Goal: Task Accomplishment & Management: Complete application form

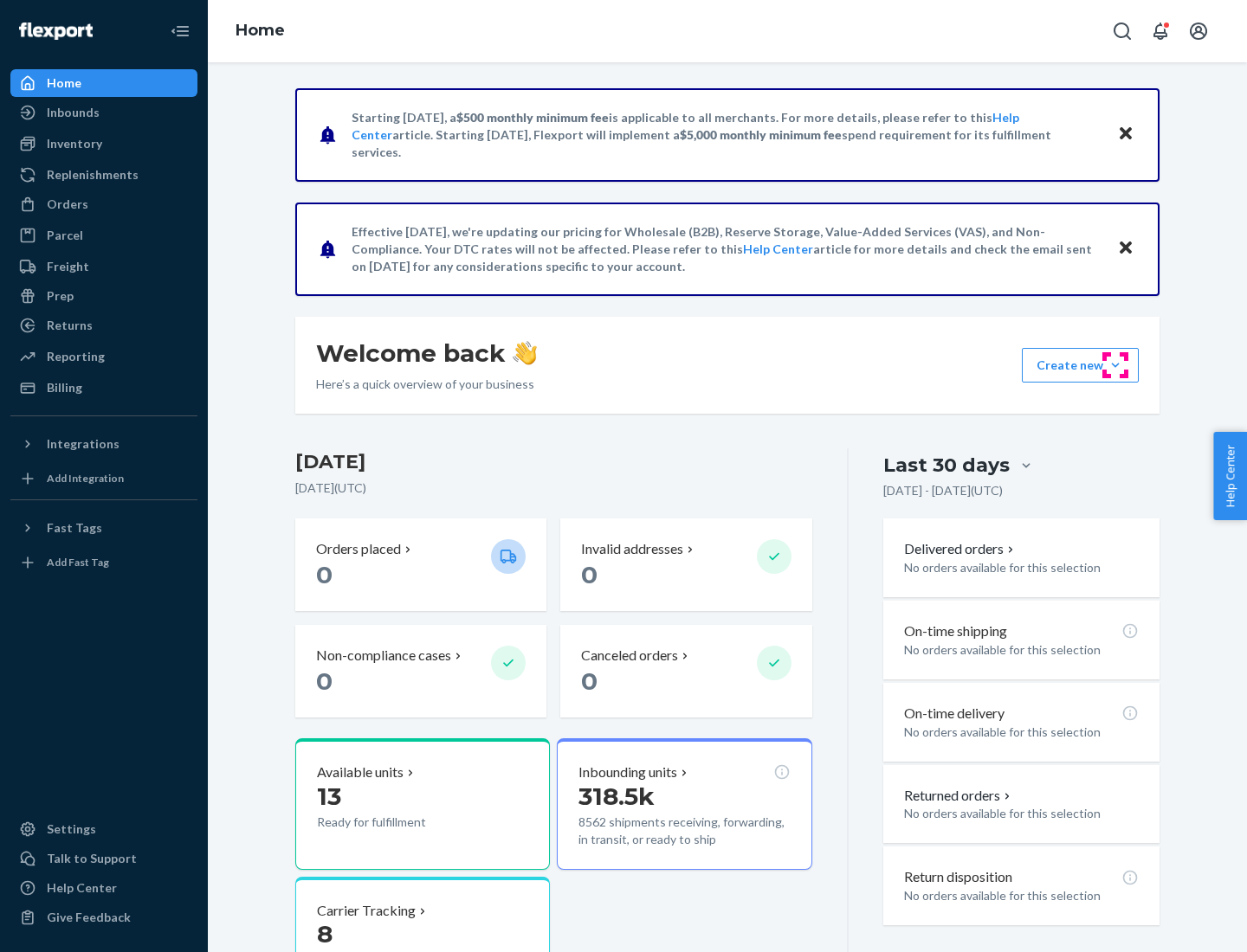
click at [1116, 365] on button "Create new Create new inbound Create new order Create new product" at bounding box center [1080, 365] width 117 height 35
click at [104, 112] on div "Inbounds" at bounding box center [104, 112] width 184 height 24
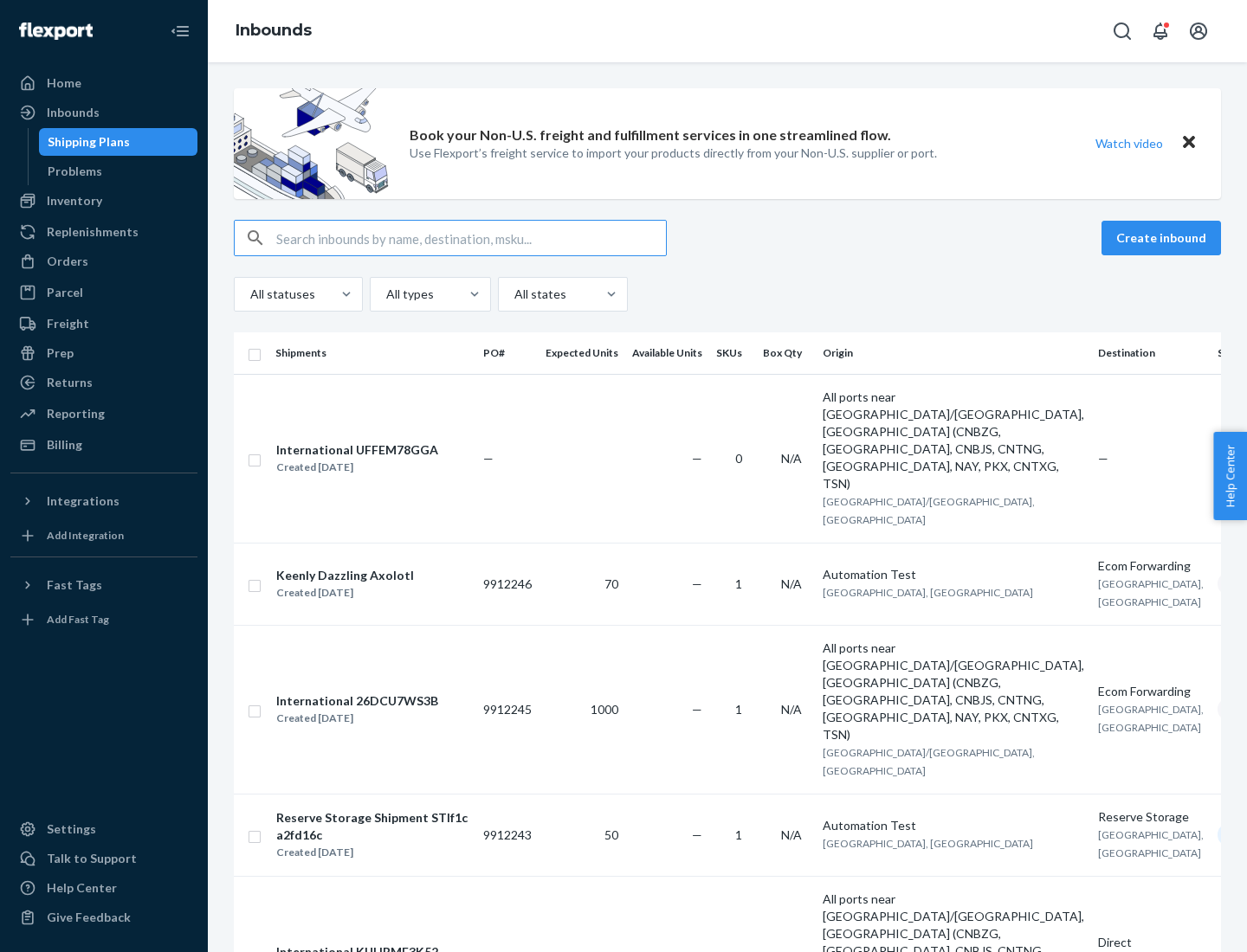
click at [1164, 238] on button "Create inbound" at bounding box center [1161, 237] width 120 height 35
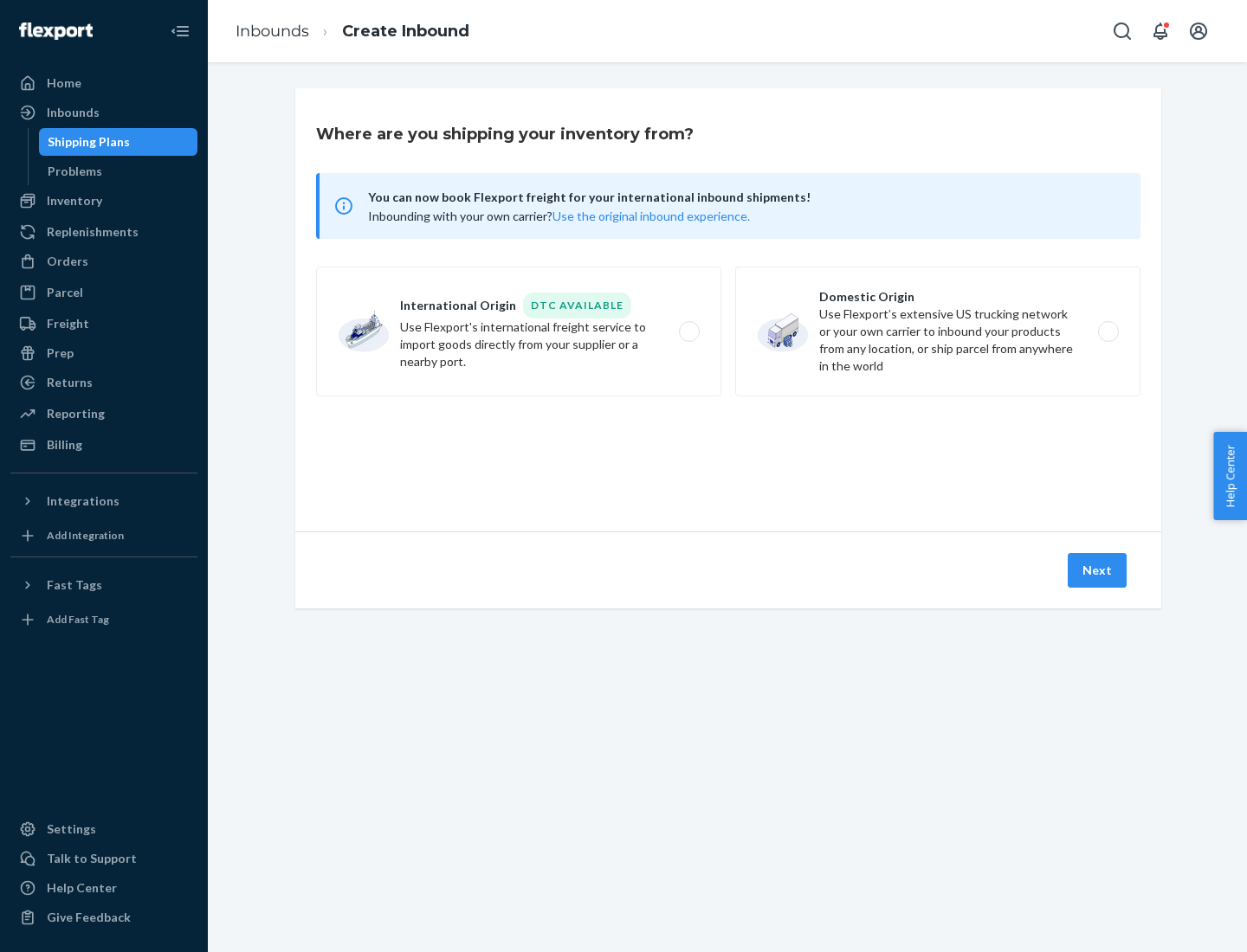
click at [938, 332] on label "Domestic Origin Use Flexport’s extensive US trucking network or your own carrie…" at bounding box center [938, 332] width 405 height 130
click at [1108, 332] on input "Domestic Origin Use Flexport’s extensive US trucking network or your own carrie…" at bounding box center [1113, 332] width 12 height 12
radio input "true"
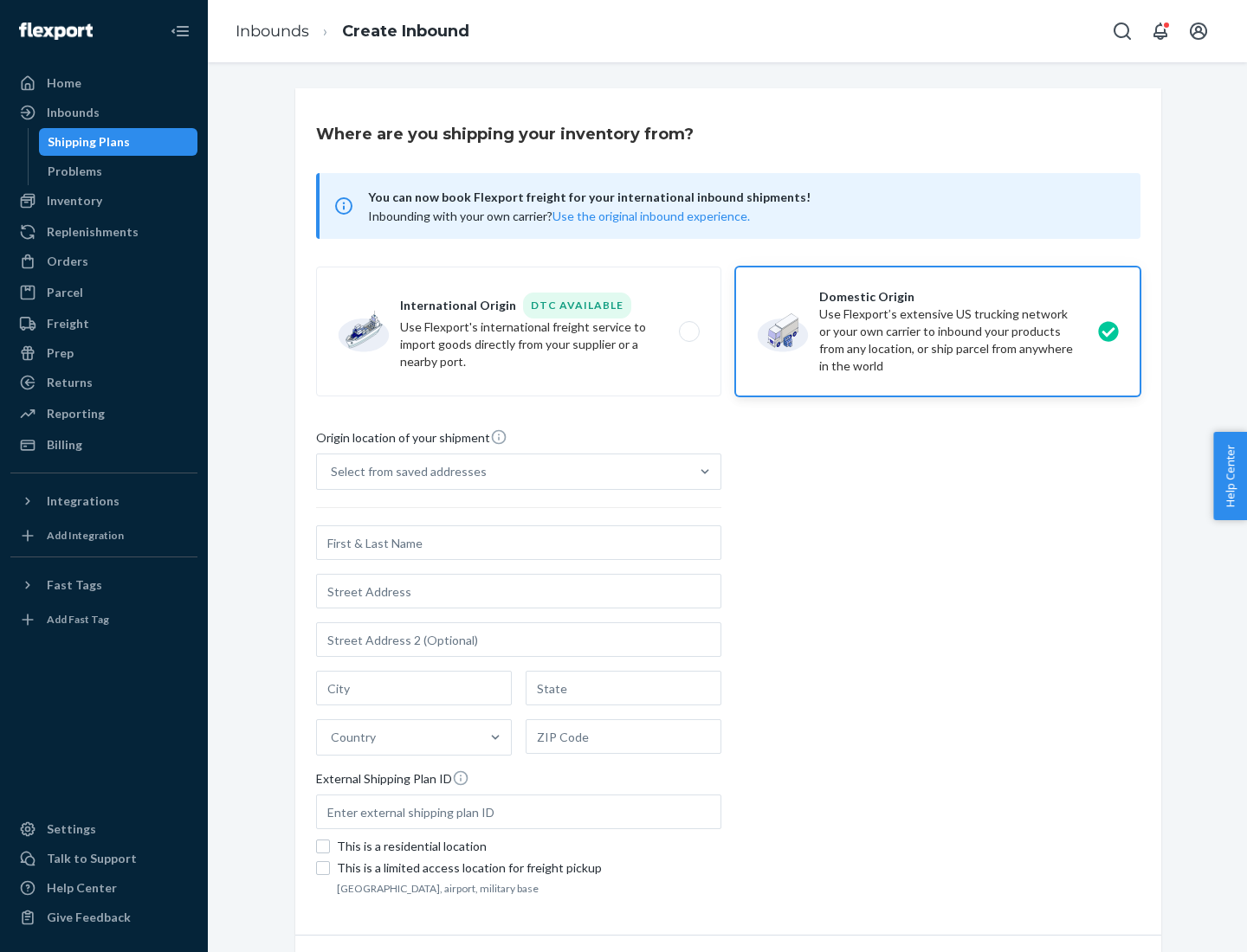
click at [404, 472] on div "Select from saved addresses" at bounding box center [409, 471] width 156 height 17
click at [333, 472] on input "Select from saved addresses" at bounding box center [332, 471] width 2 height 17
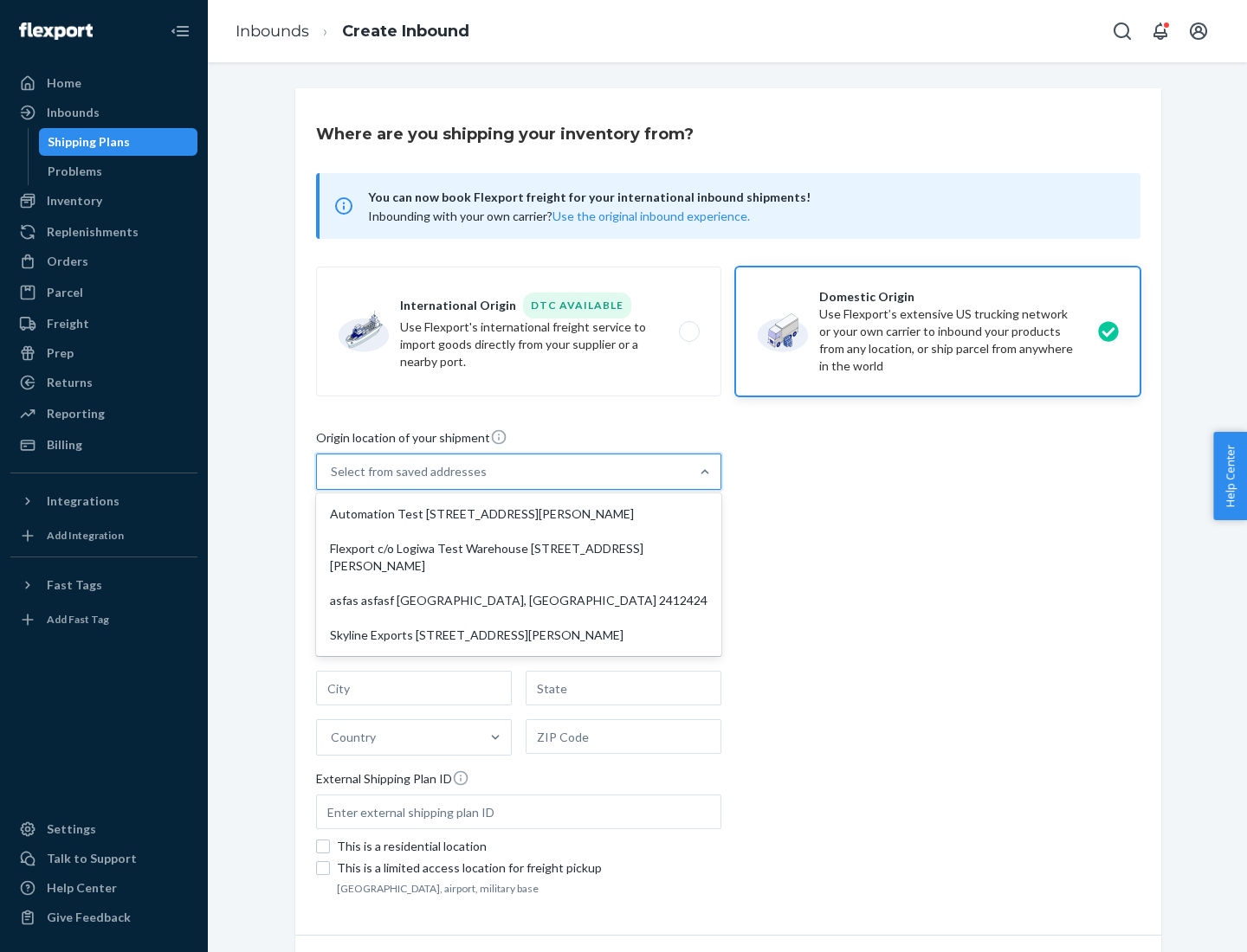
scroll to position [7, 0]
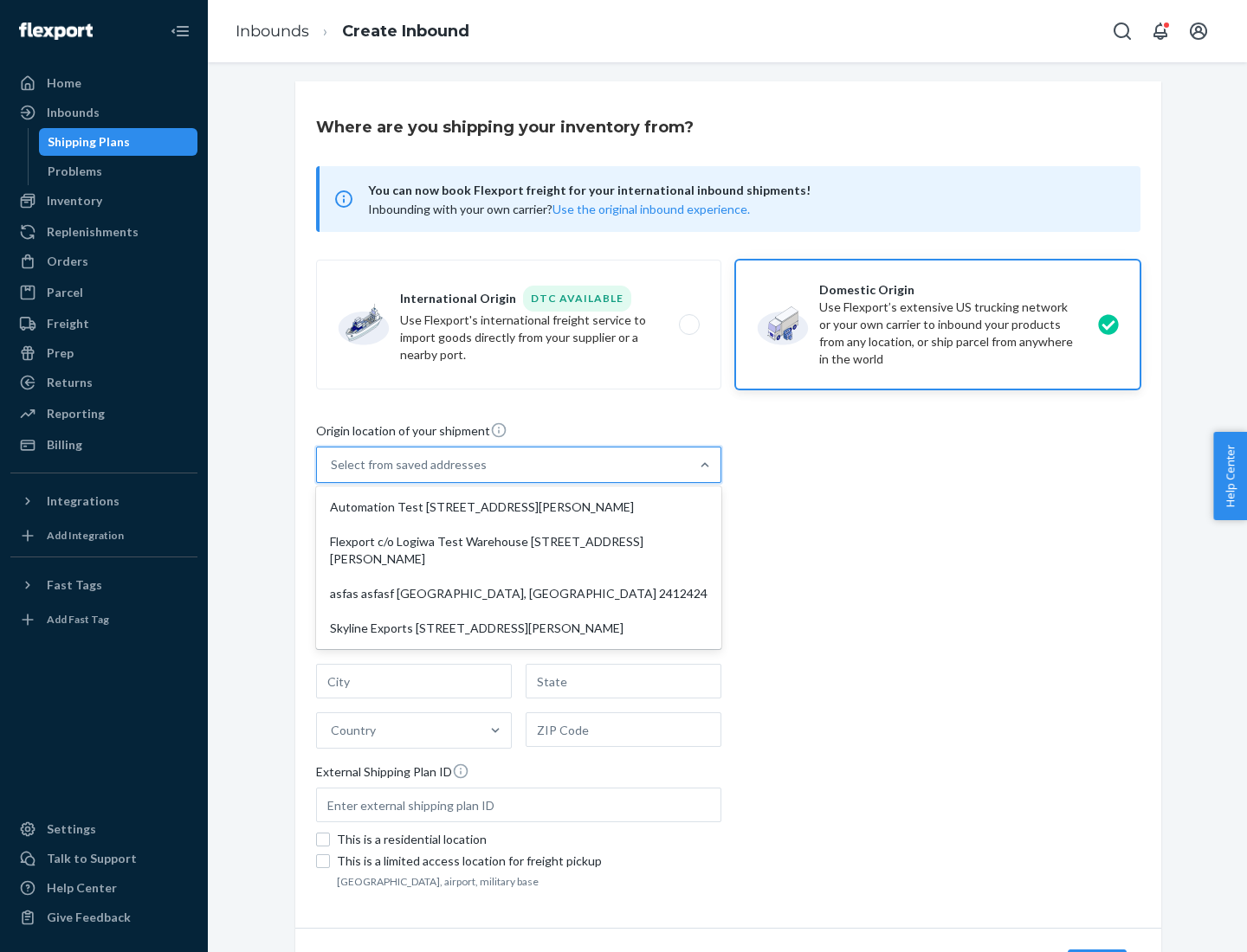
click at [519, 508] on div "Automation Test [STREET_ADDRESS][PERSON_NAME]" at bounding box center [519, 507] width 398 height 35
click at [333, 474] on input "option Automation Test [STREET_ADDRESS][PERSON_NAME] focused, 1 of 4. 4 results…" at bounding box center [332, 464] width 2 height 17
type input "Automation Test"
type input "9th Floor"
type input "[GEOGRAPHIC_DATA]"
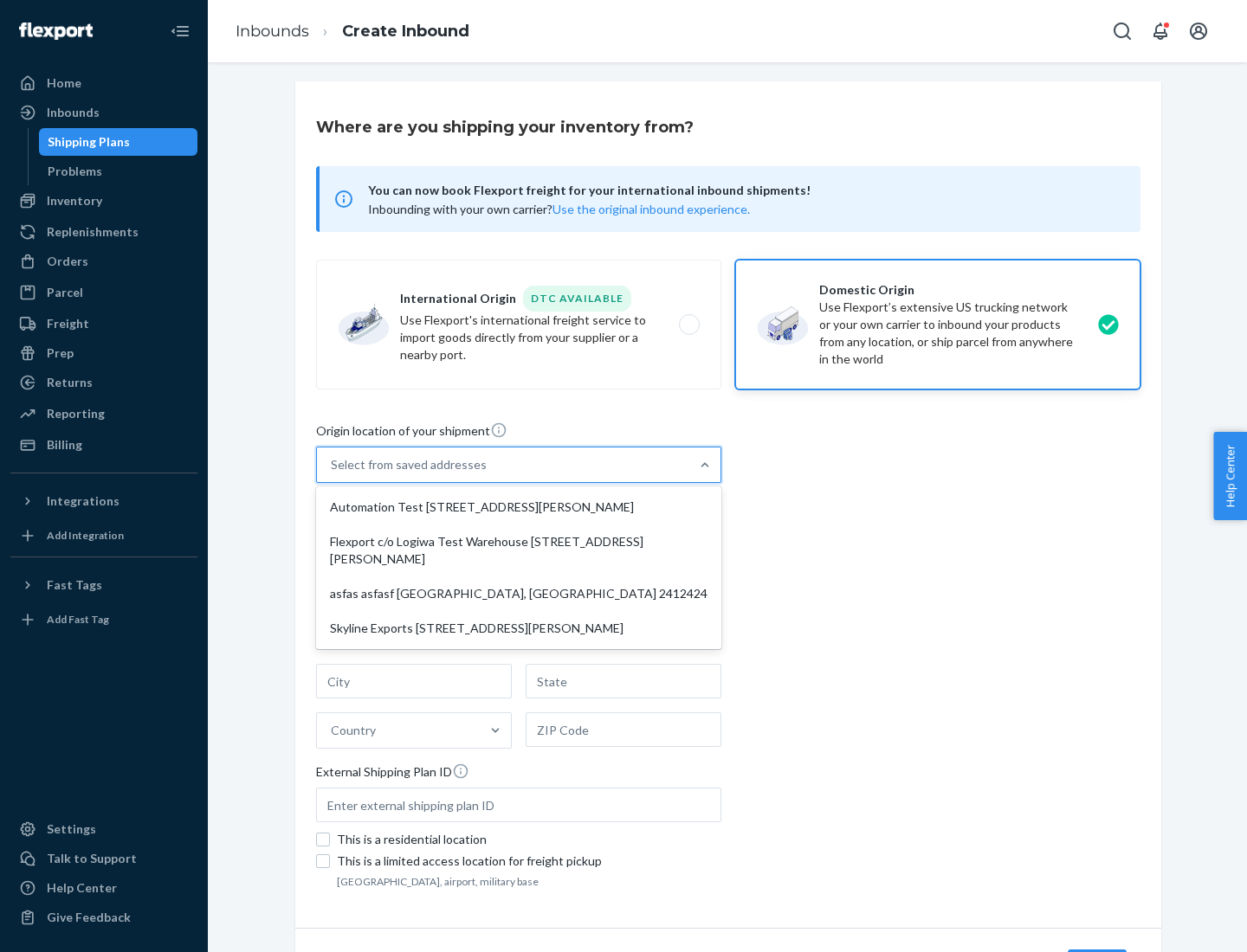
type input "CA"
type input "94104"
type input "[STREET_ADDRESS][PERSON_NAME]"
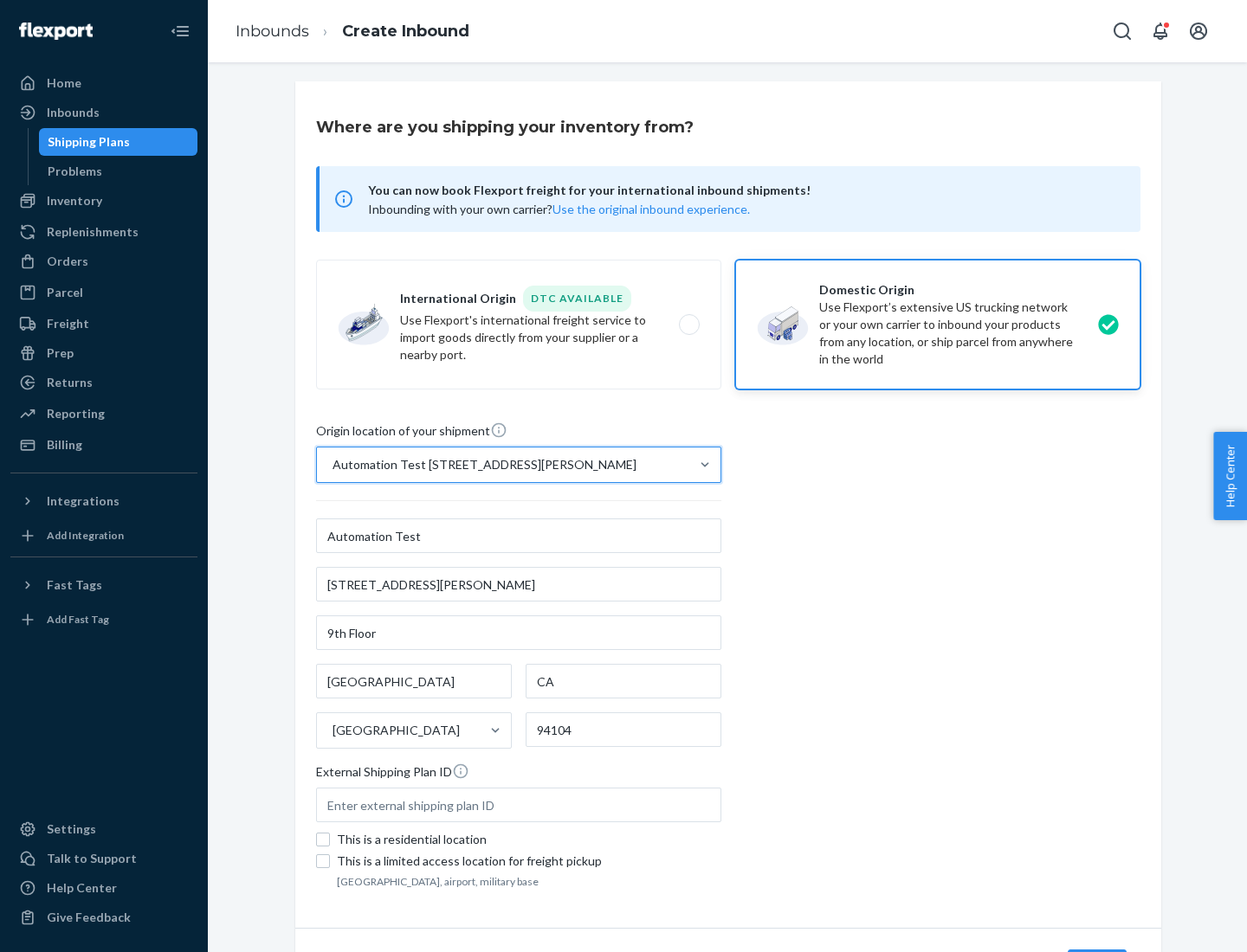
scroll to position [102, 0]
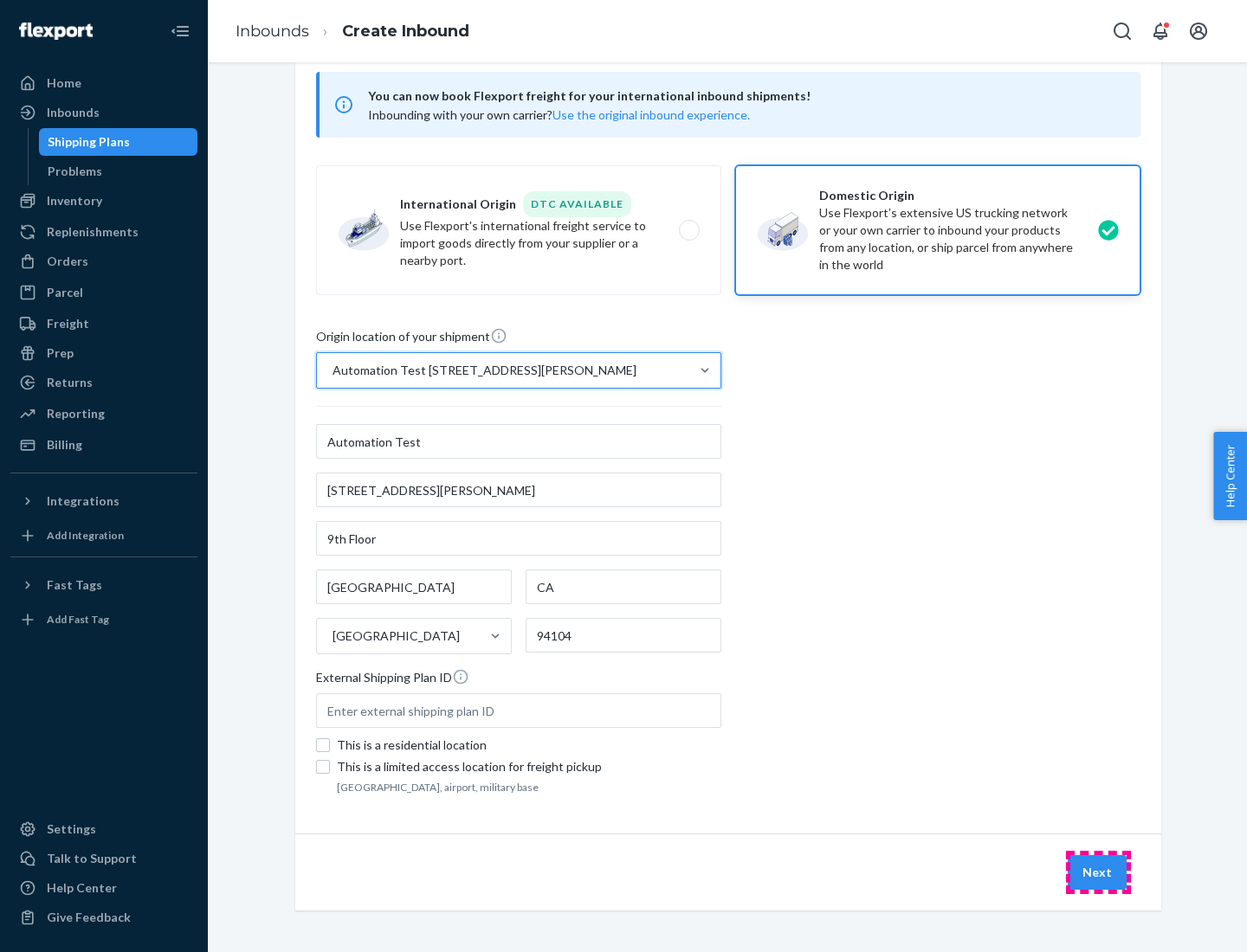
click at [1098, 873] on button "Next" at bounding box center [1097, 873] width 59 height 35
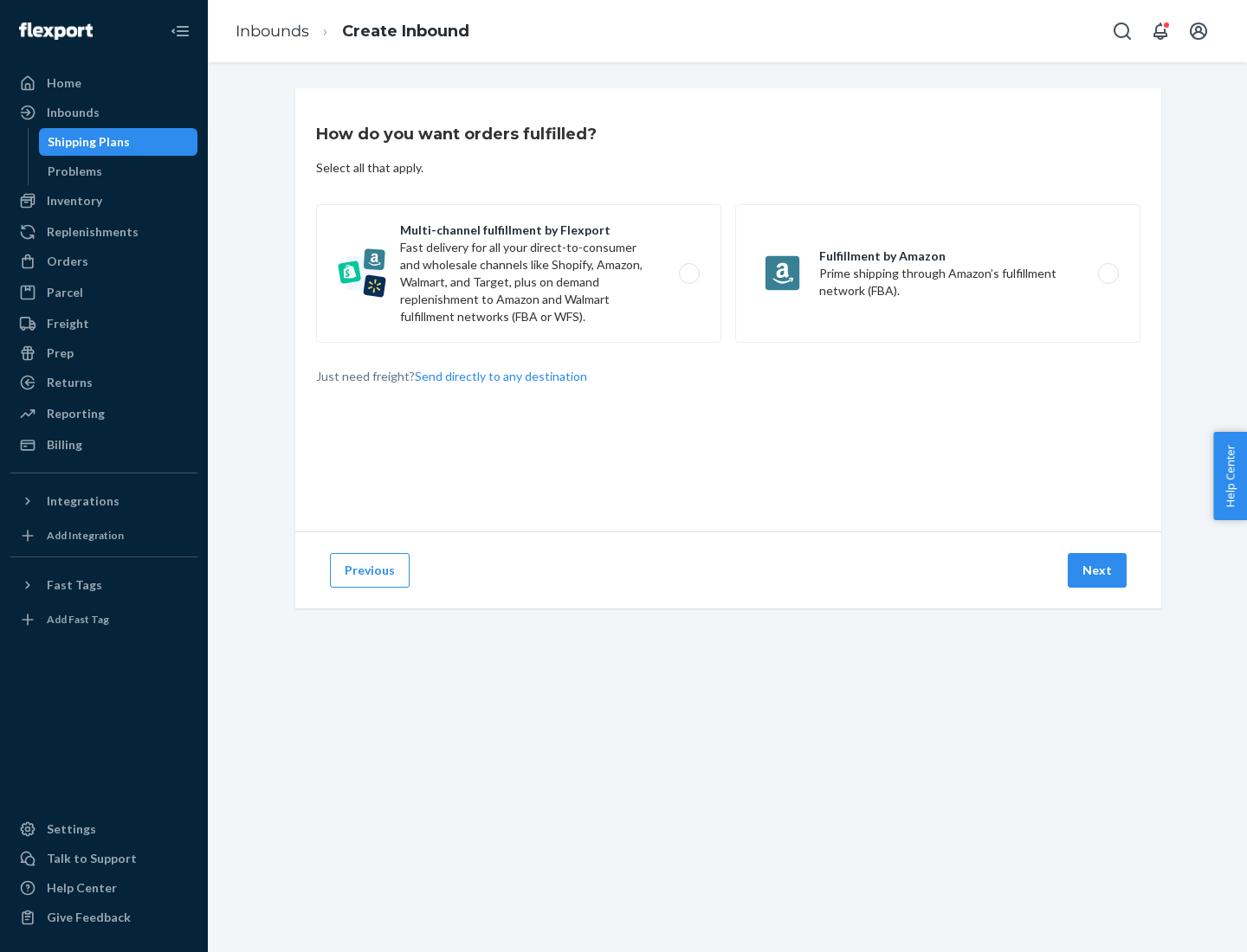
click at [519, 274] on label "Multi-channel fulfillment by Flexport Fast delivery for all your direct-to-cons…" at bounding box center [519, 273] width 405 height 138
click at [688, 274] on input "Multi-channel fulfillment by Flexport Fast delivery for all your direct-to-cons…" at bounding box center [694, 274] width 12 height 12
radio input "true"
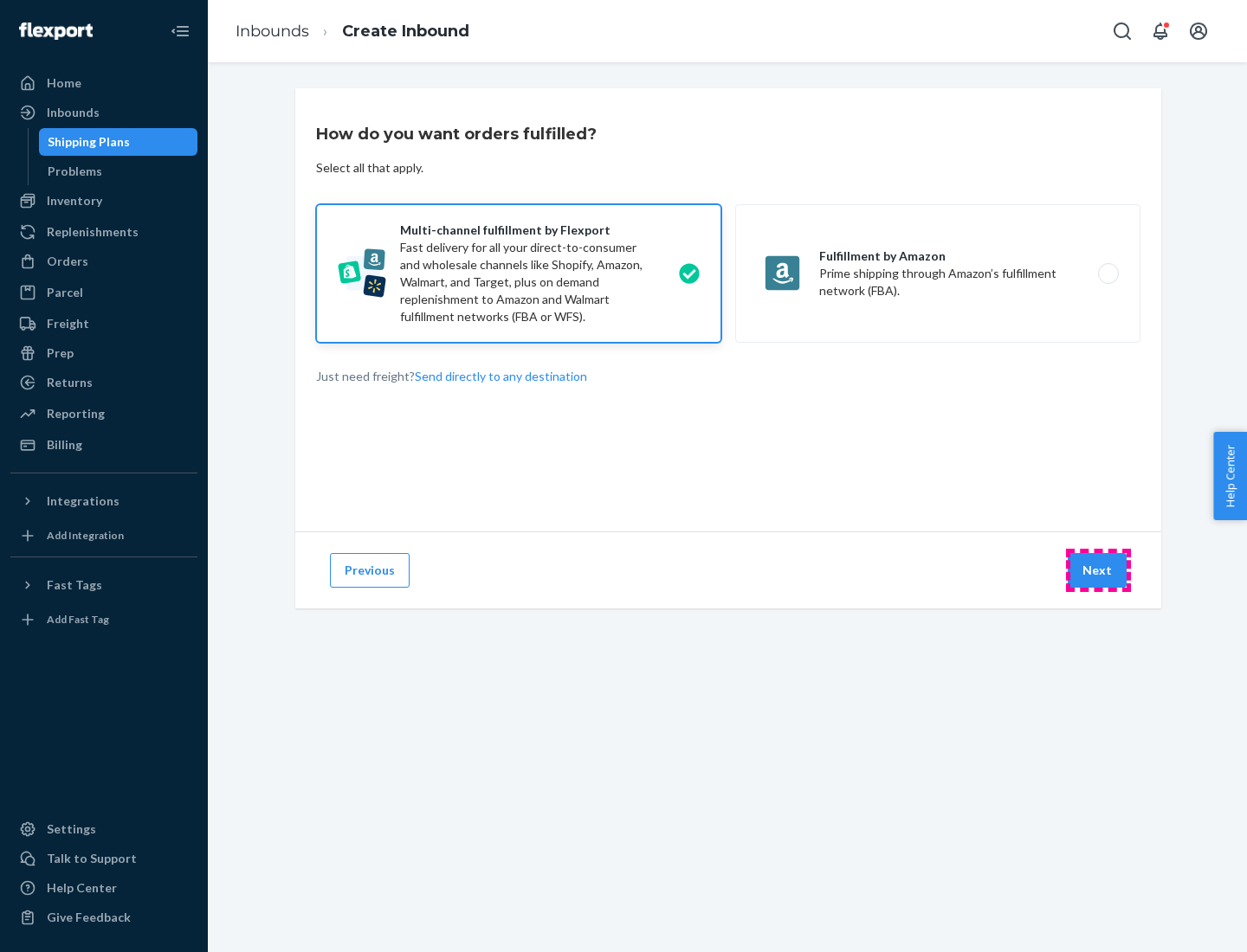
click at [1098, 570] on button "Next" at bounding box center [1097, 570] width 59 height 35
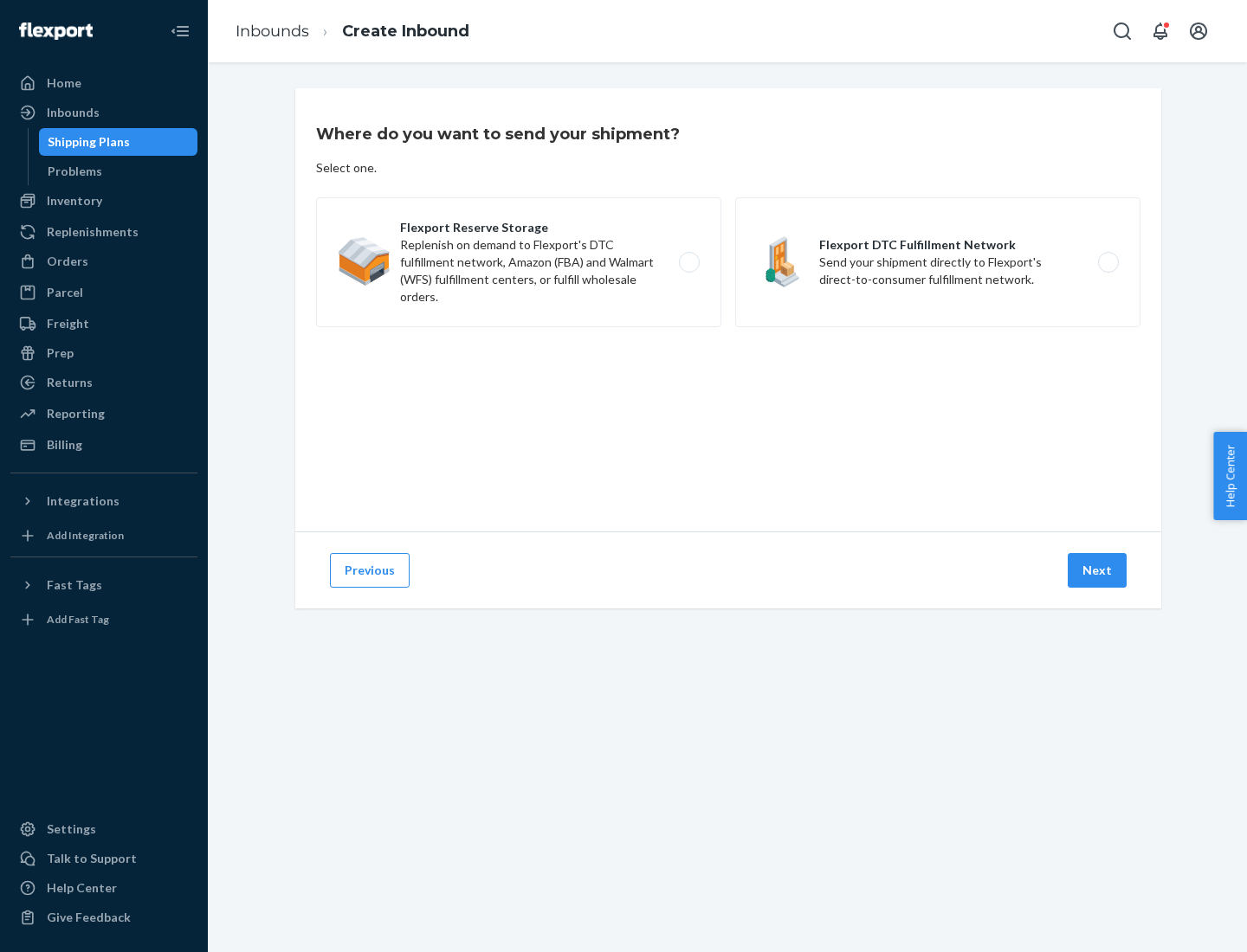
click at [938, 262] on label "Flexport DTC Fulfillment Network Send your shipment directly to Flexport's dire…" at bounding box center [938, 262] width 405 height 130
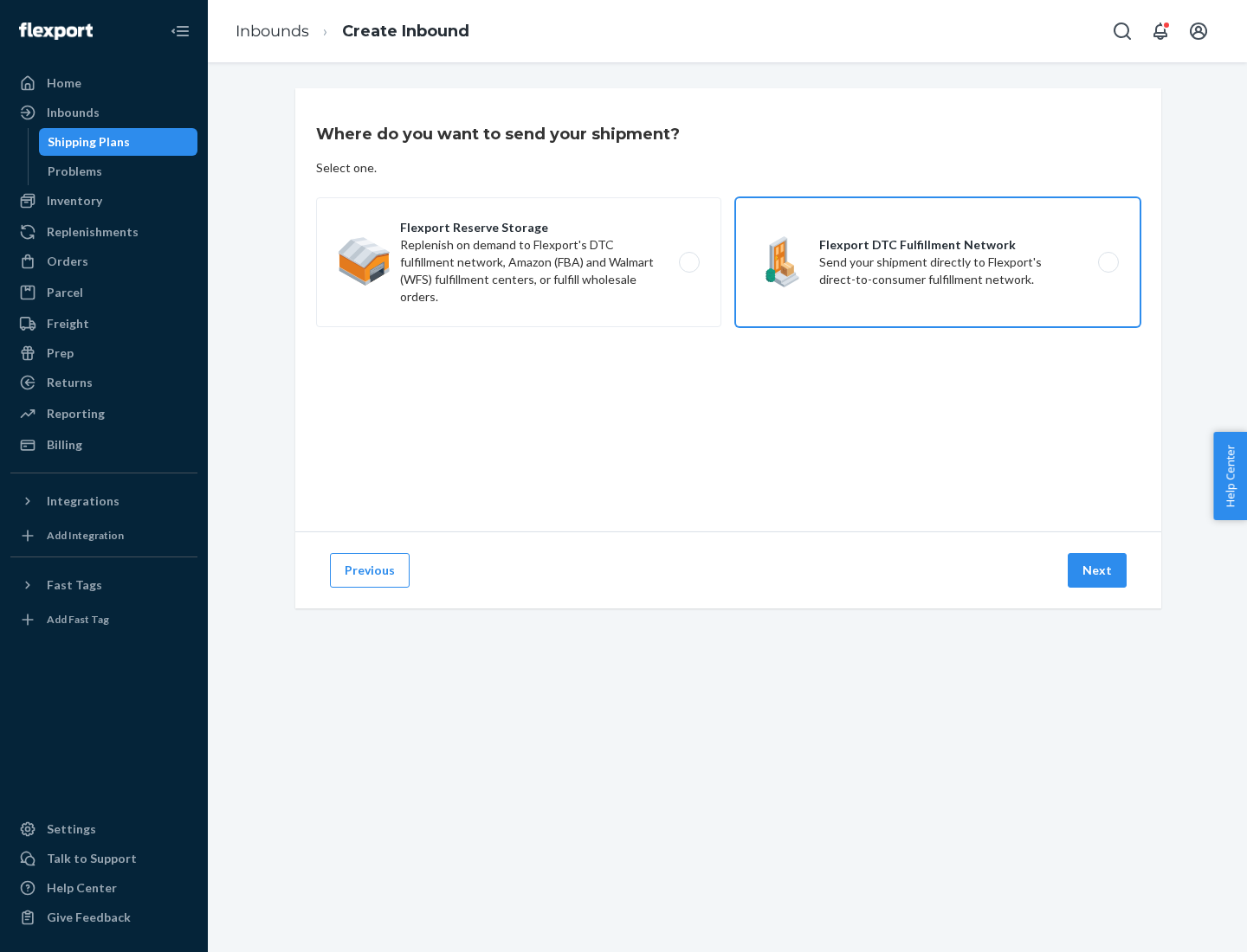
click at [1108, 262] on input "Flexport DTC Fulfillment Network Send your shipment directly to Flexport's dire…" at bounding box center [1113, 262] width 12 height 12
radio input "true"
click at [1098, 570] on button "Next" at bounding box center [1097, 570] width 59 height 35
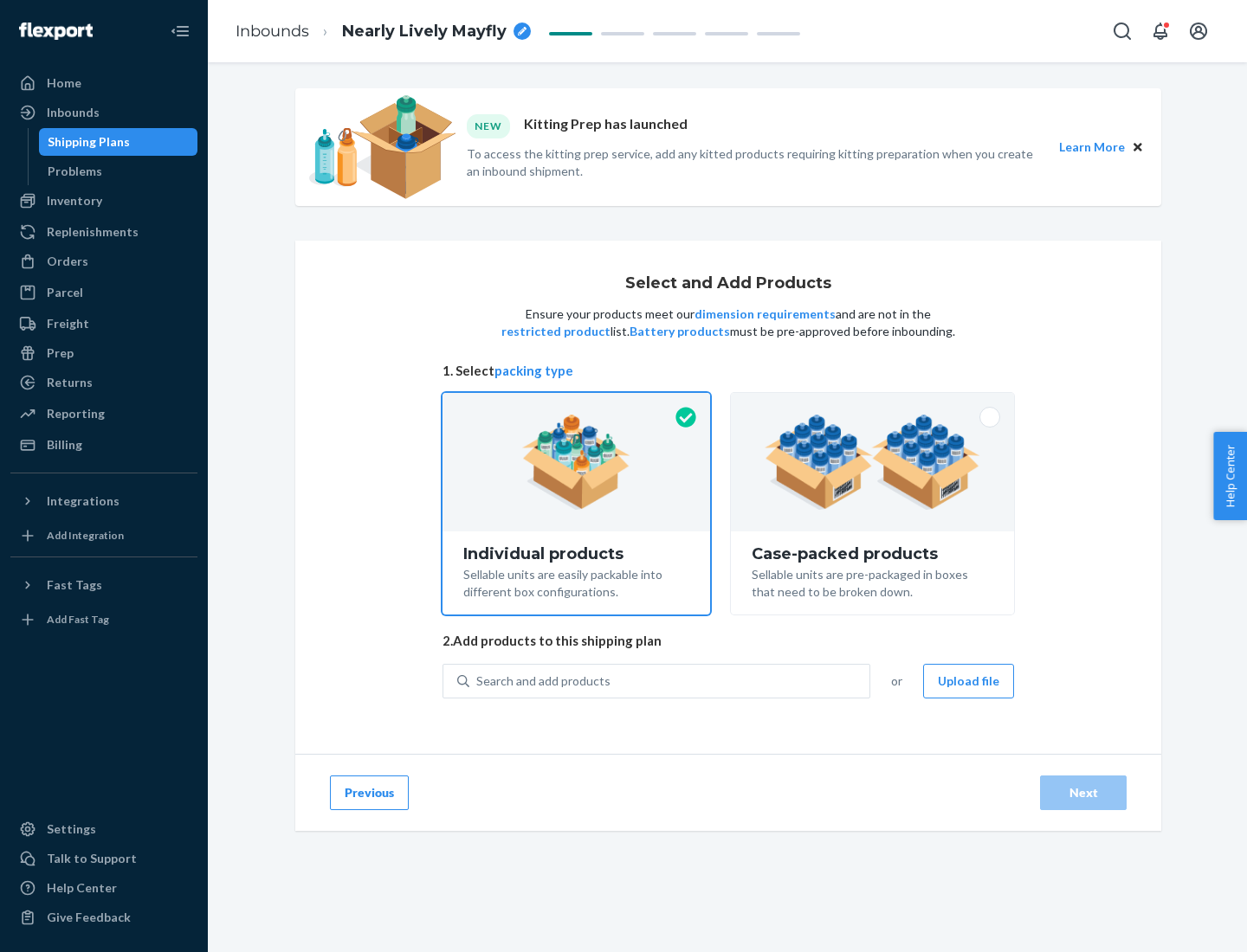
click at [873, 462] on img at bounding box center [873, 462] width 216 height 95
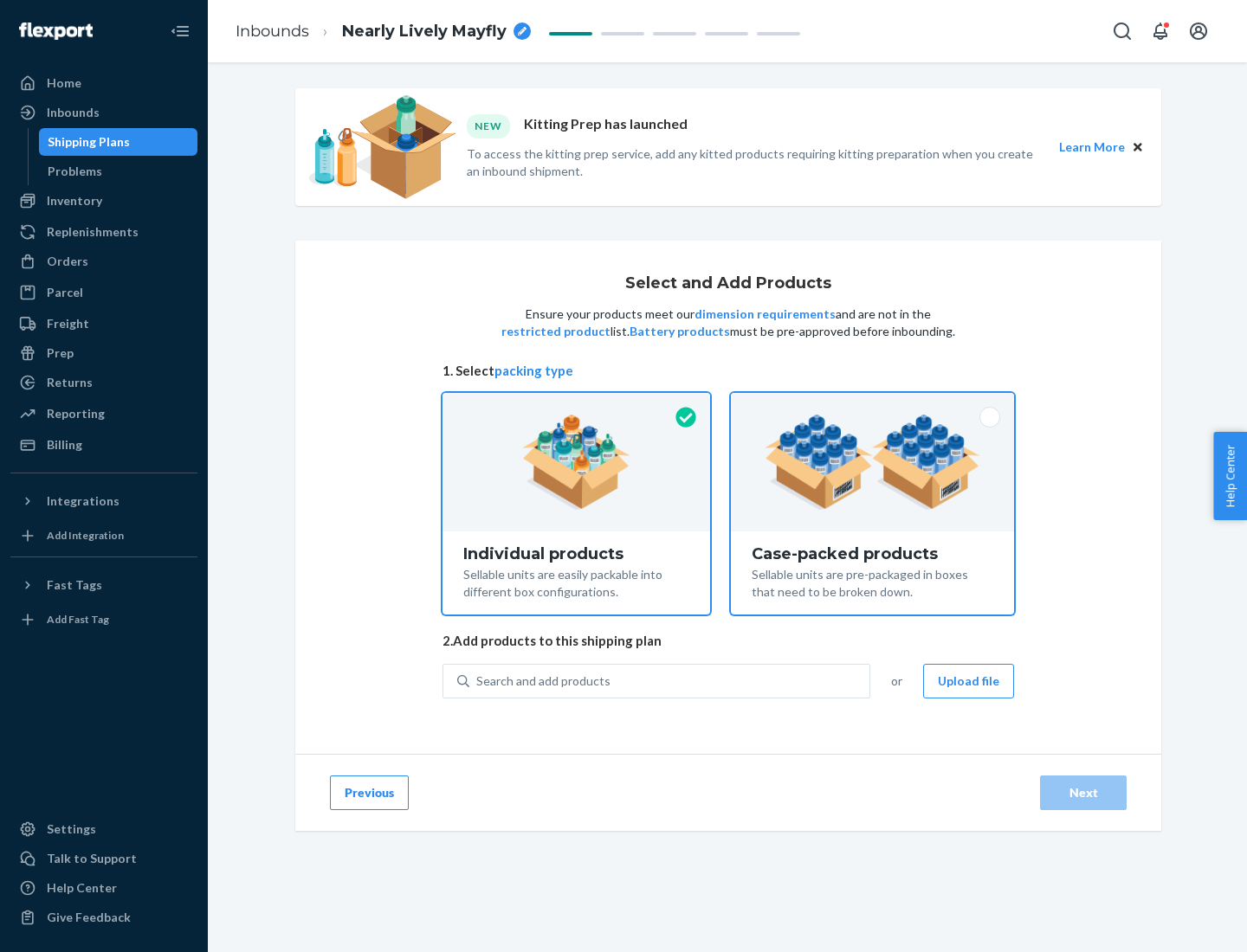
click at [873, 404] on input "Case-packed products Sellable units are pre-packaged in boxes that need to be b…" at bounding box center [872, 398] width 12 height 12
radio input "true"
radio input "false"
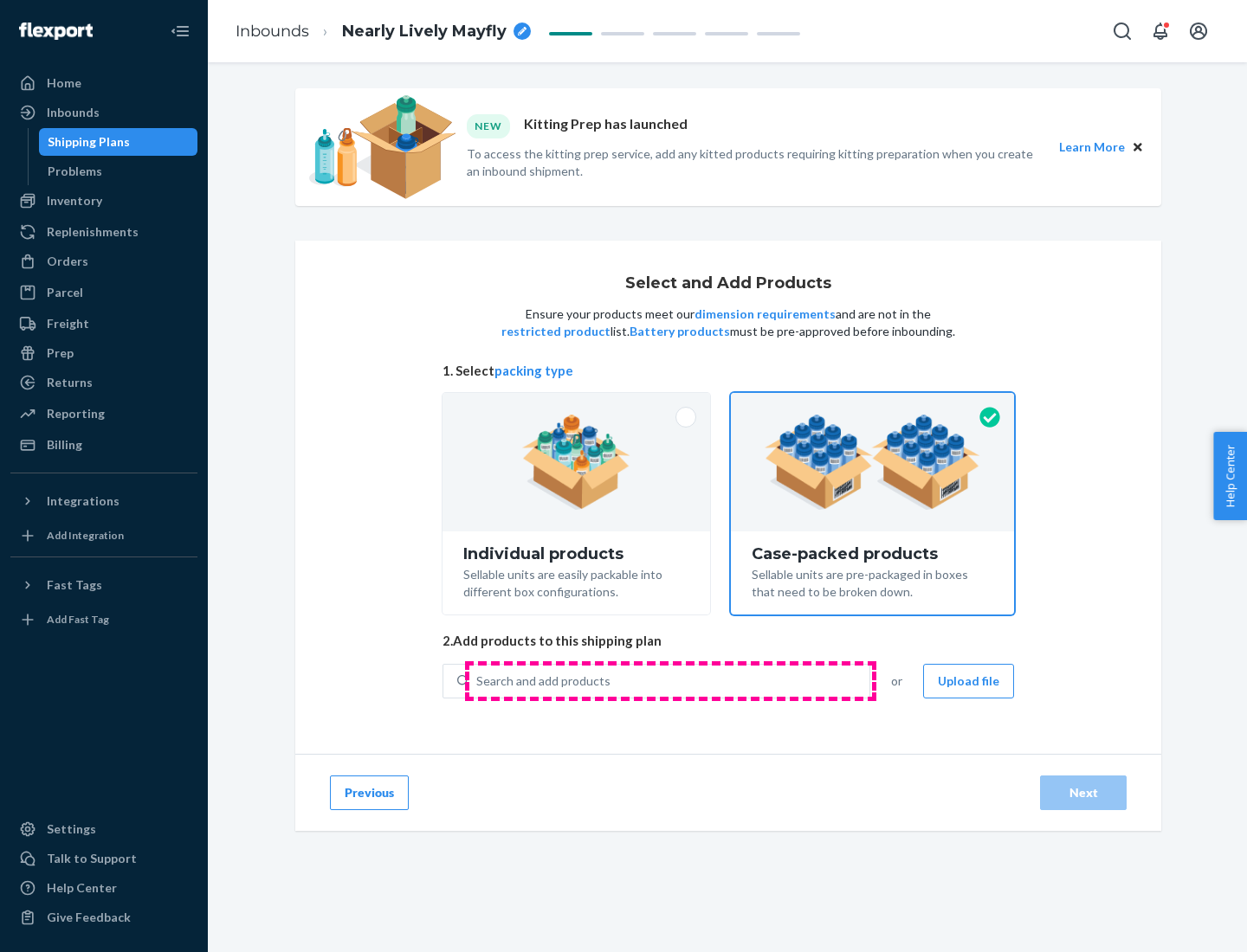
click at [670, 681] on div "Search and add products" at bounding box center [669, 681] width 400 height 31
click at [478, 681] on input "Search and add products" at bounding box center [478, 681] width 2 height 17
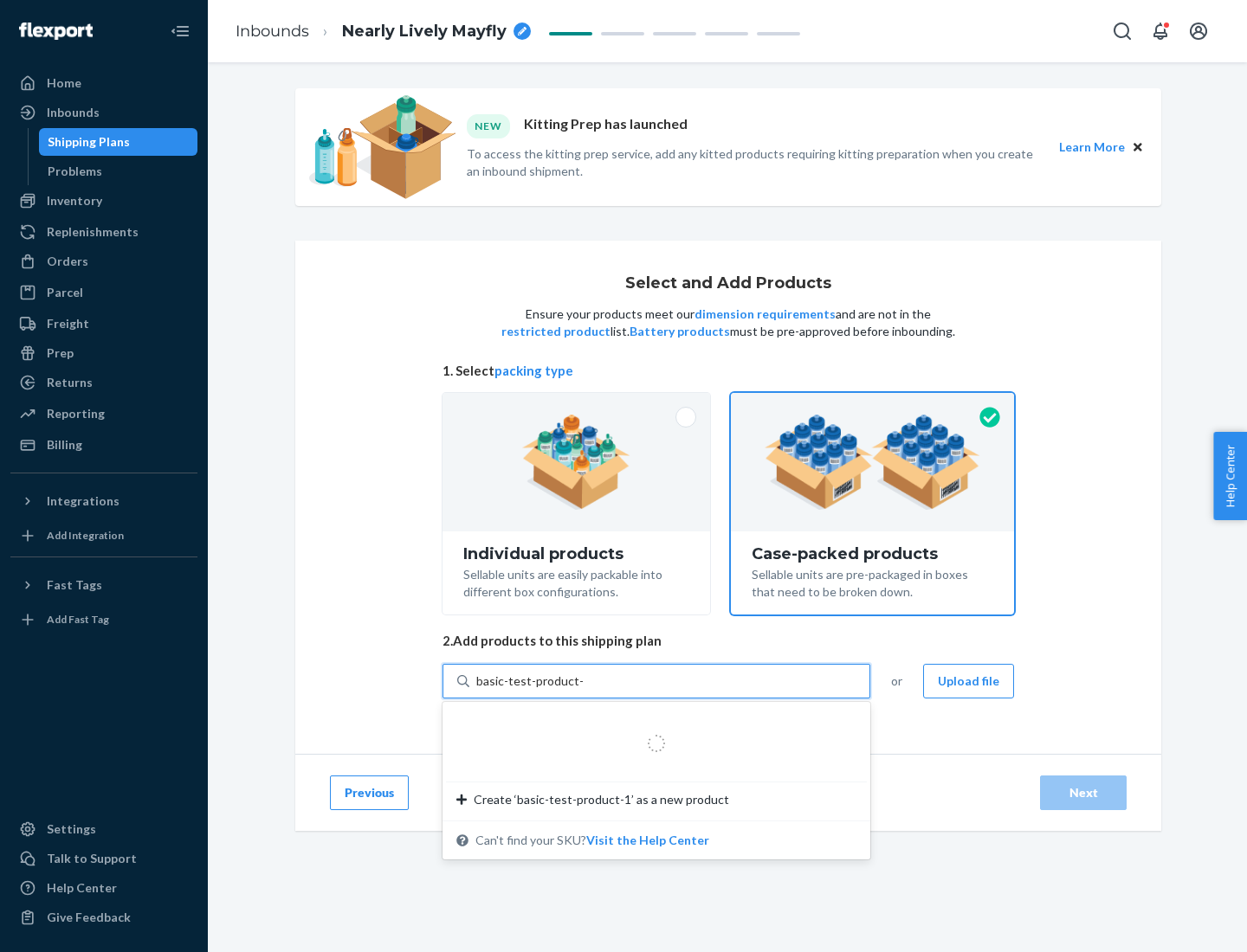
type input "basic-test-product-1"
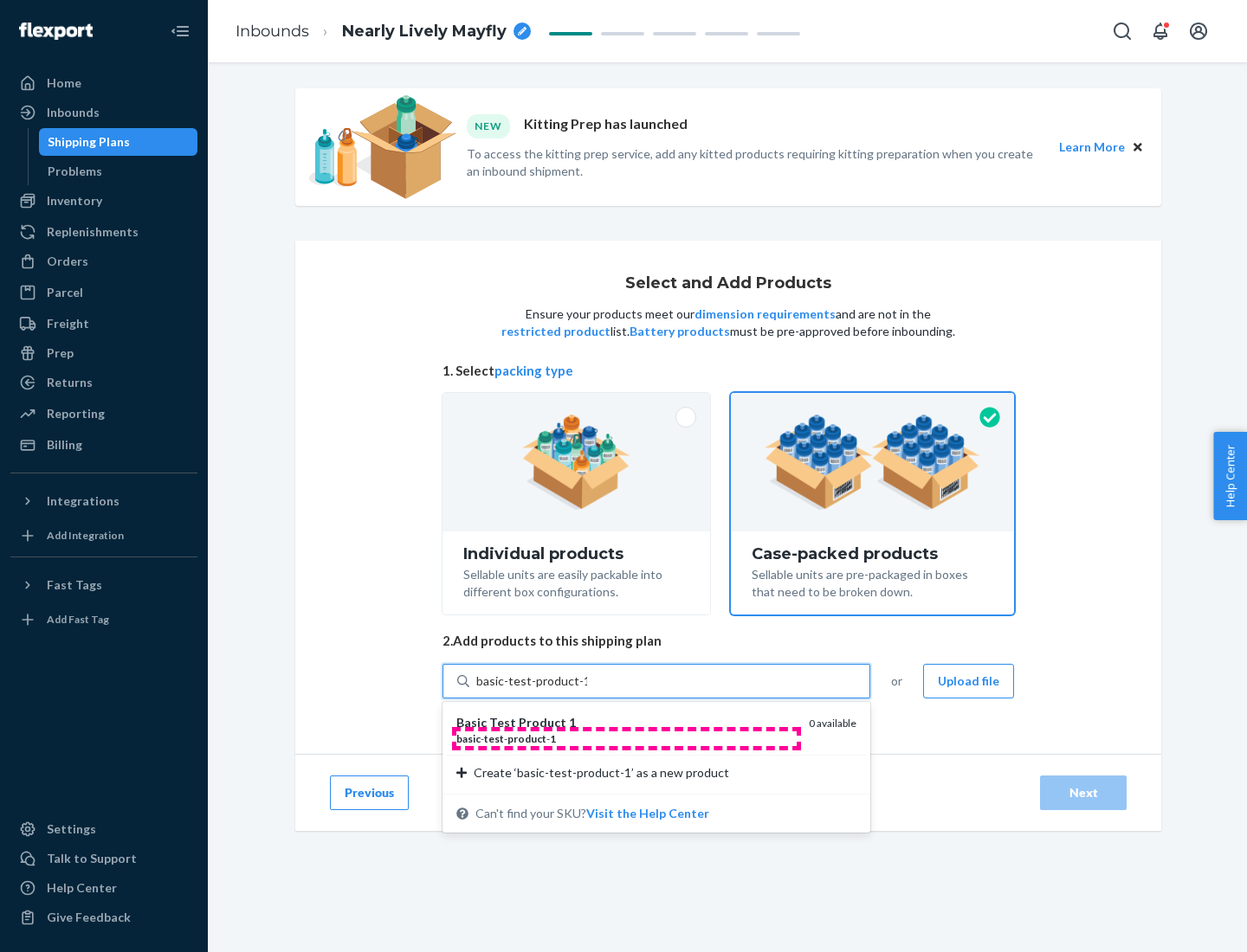
click at [626, 739] on div "basic - test - product - 1" at bounding box center [625, 739] width 338 height 14
click at [587, 690] on input "basic-test-product-1" at bounding box center [532, 681] width 111 height 17
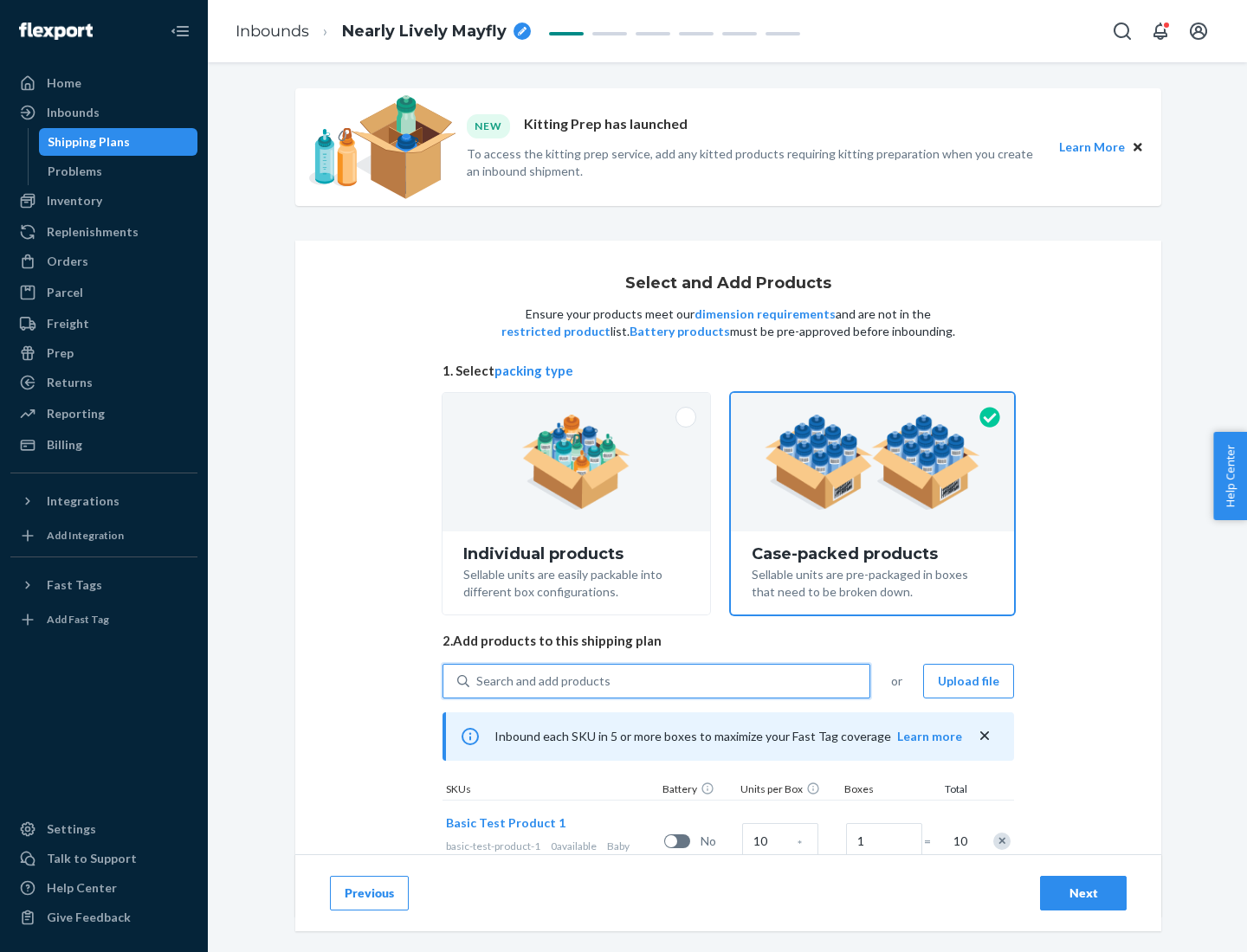
scroll to position [62, 0]
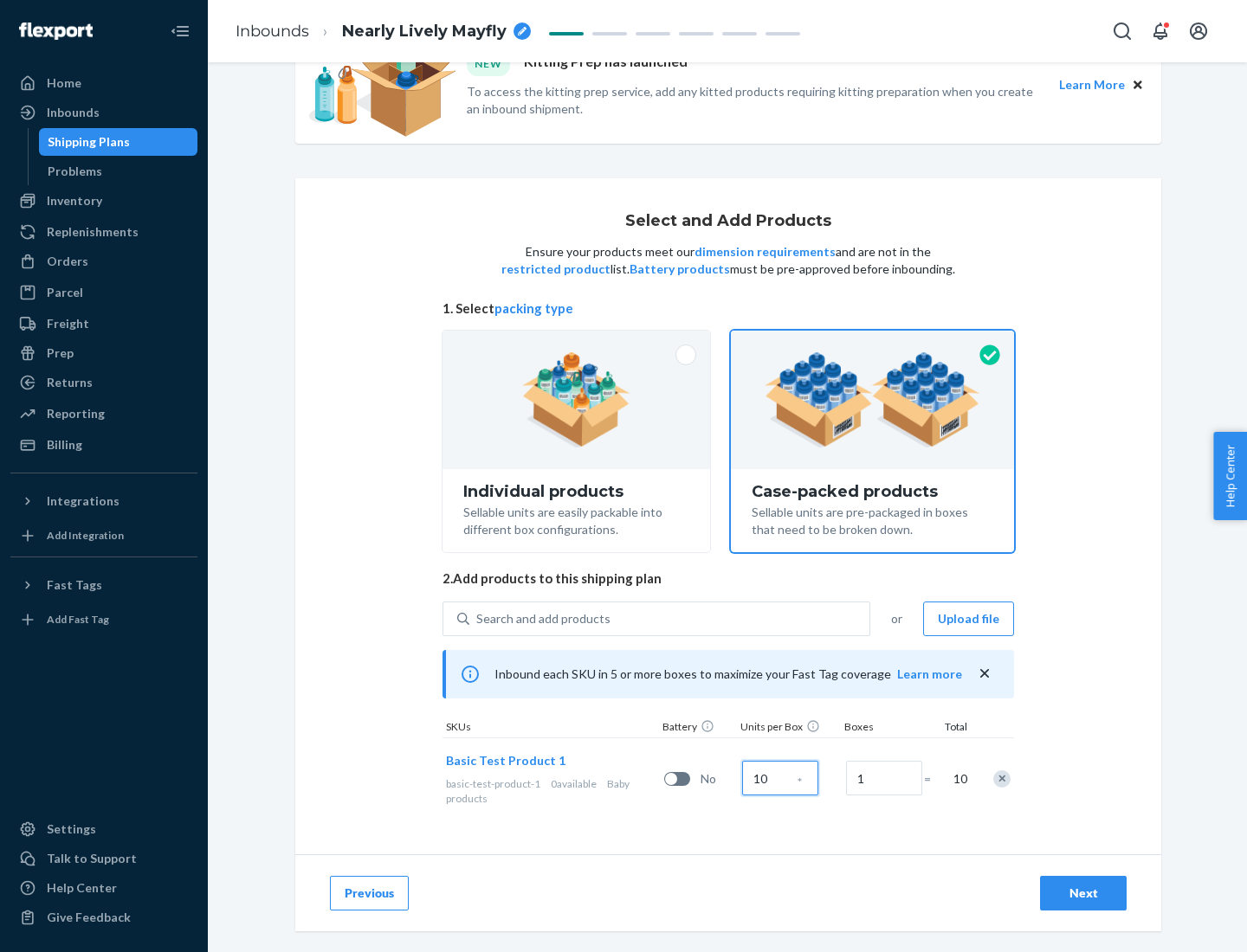
type input "10"
type input "7"
click at [1084, 893] on div "Next" at bounding box center [1084, 893] width 57 height 17
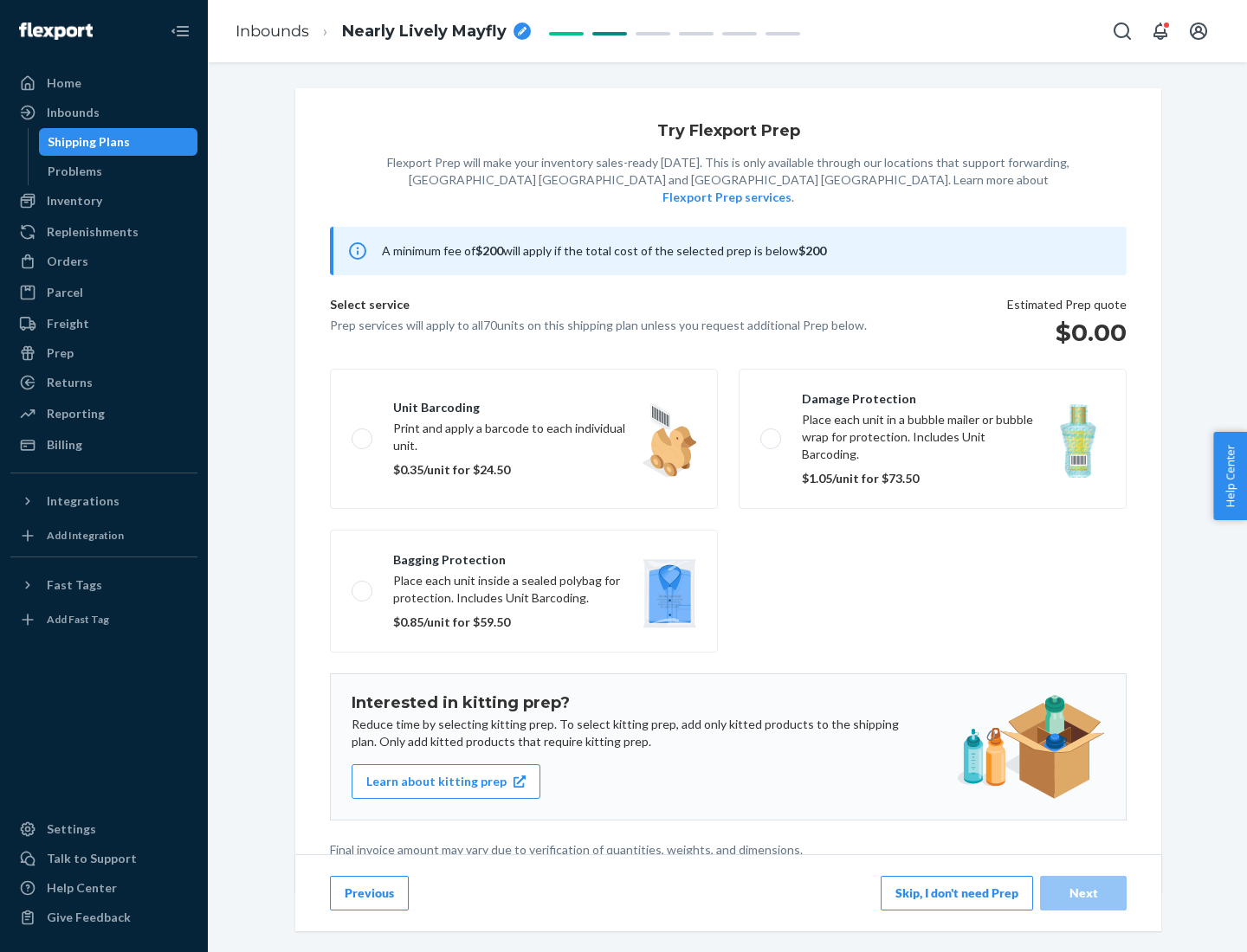
scroll to position [4, 0]
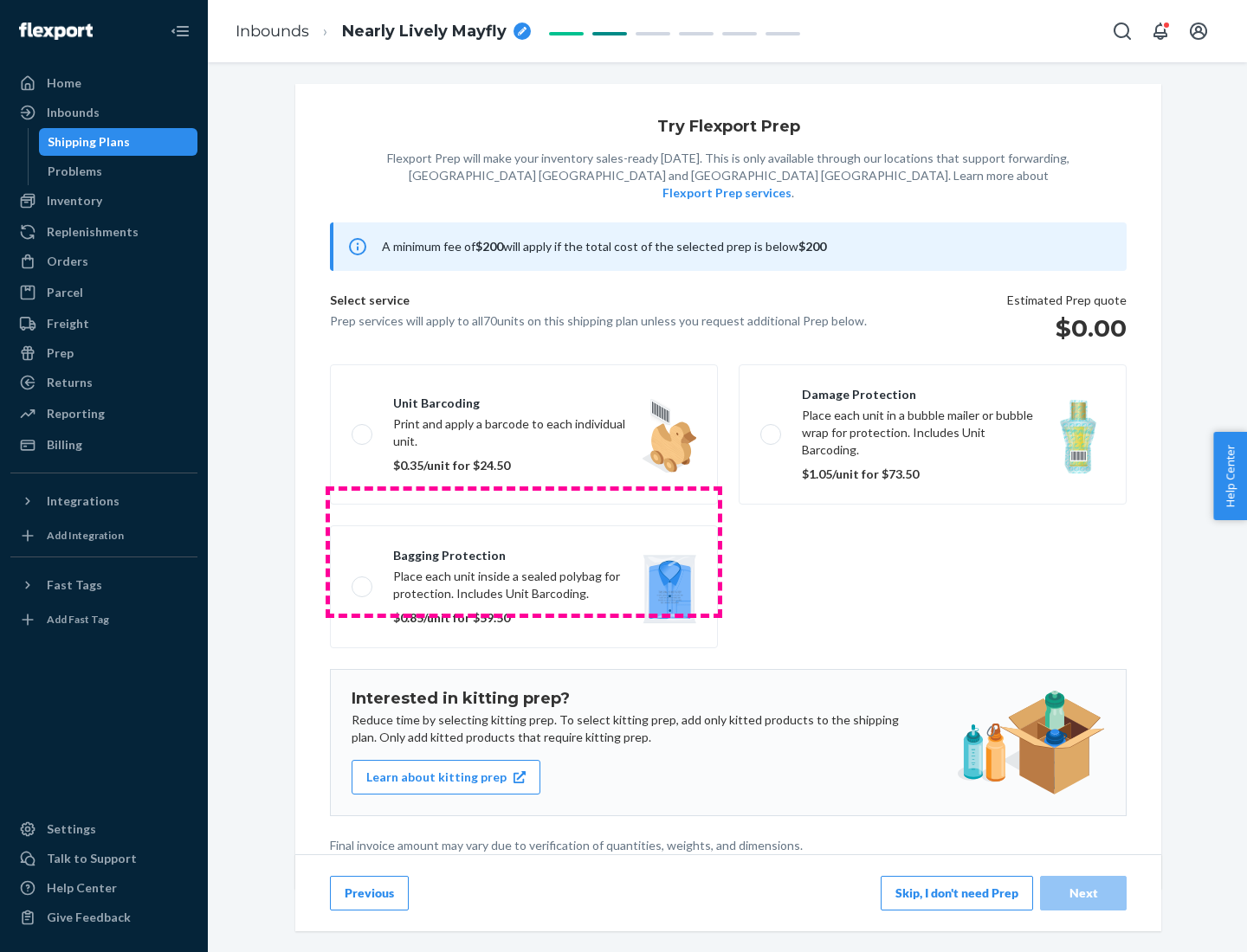
click at [524, 551] on label "Bagging protection Place each unit inside a sealed polybag for protection. Incl…" at bounding box center [524, 587] width 388 height 123
click at [363, 581] on input "Bagging protection Place each unit inside a sealed polybag for protection. Incl…" at bounding box center [357, 586] width 12 height 12
checkbox input "true"
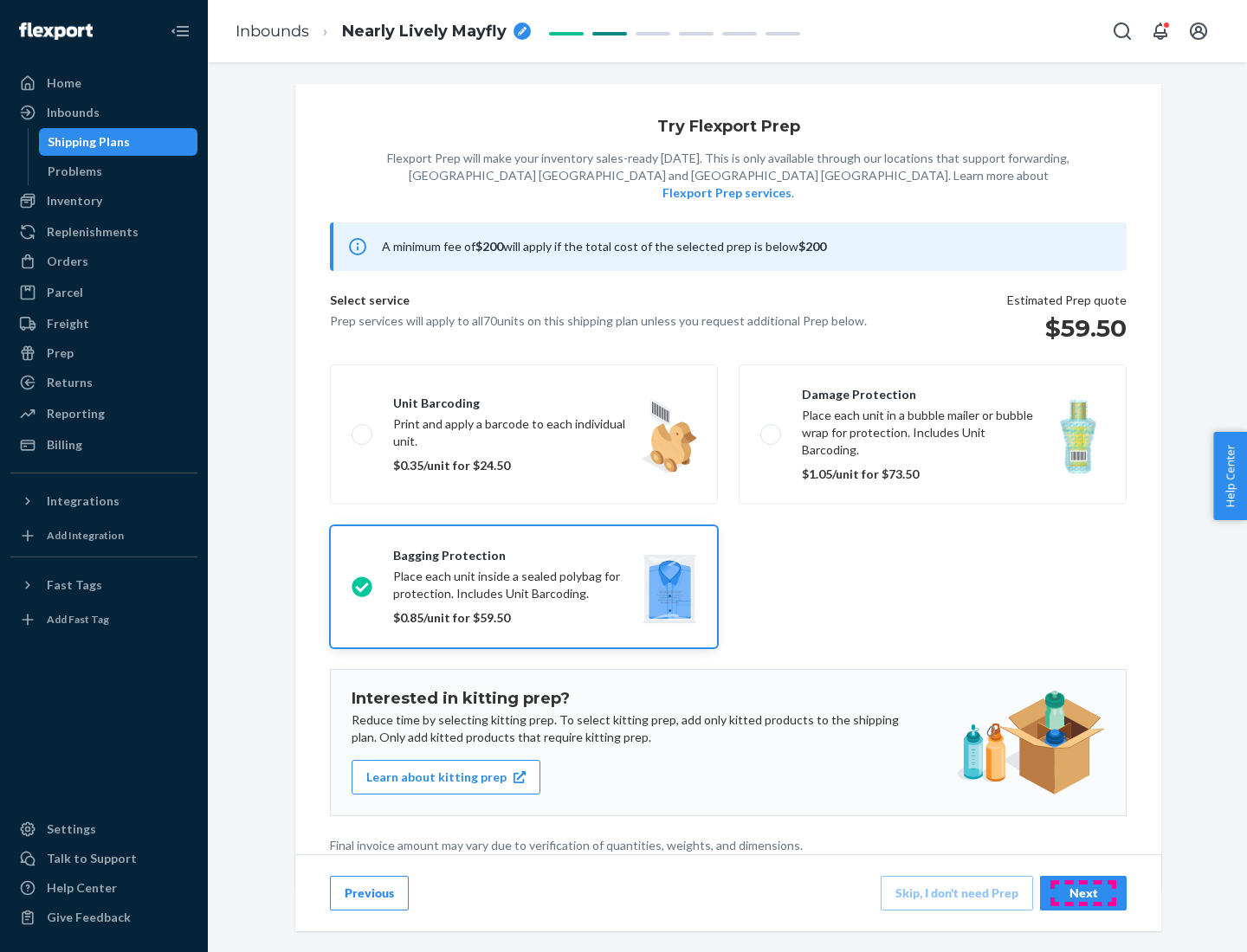
click at [1084, 892] on div "Next" at bounding box center [1084, 893] width 57 height 17
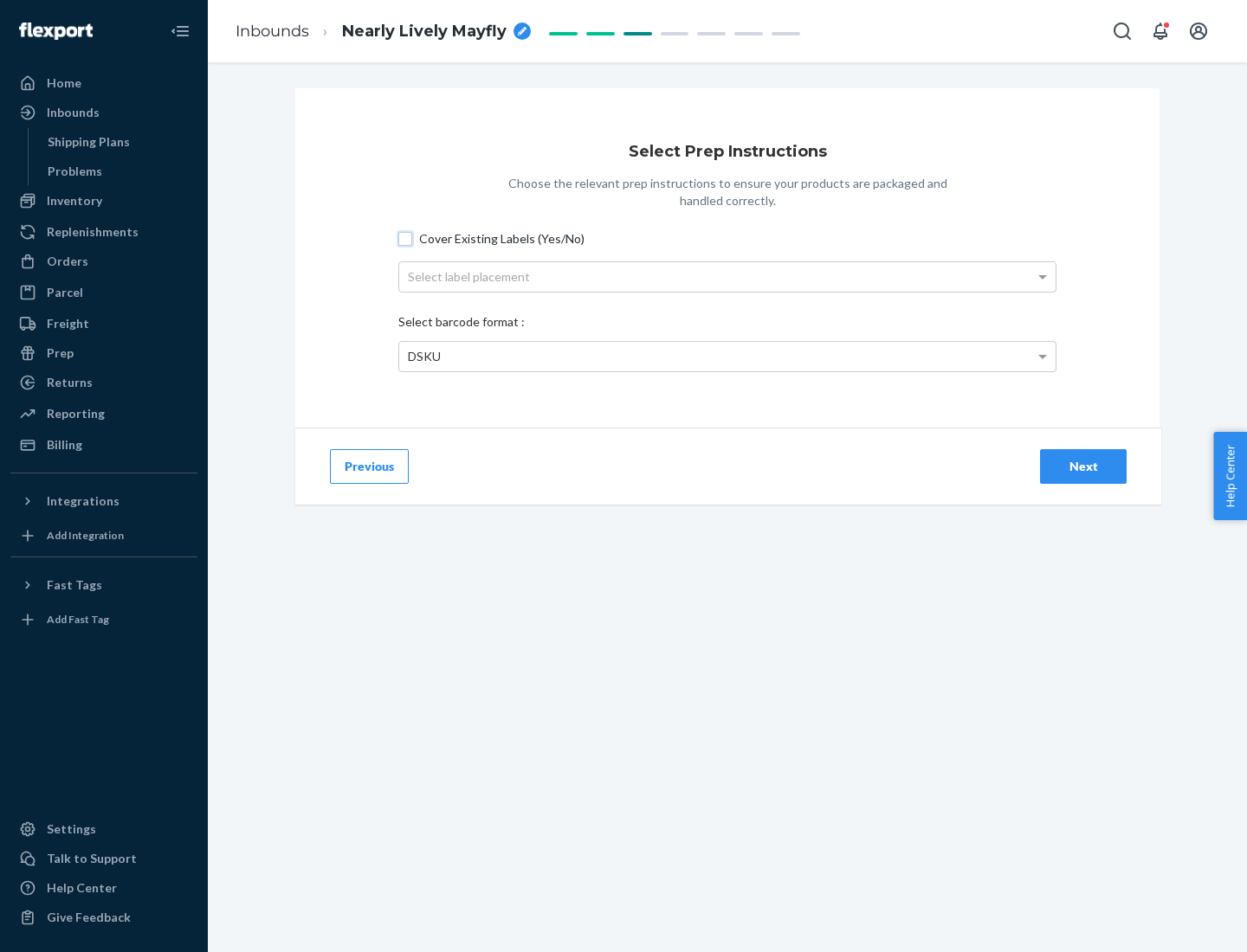
click at [405, 238] on input "Cover Existing Labels (Yes/No)" at bounding box center [405, 239] width 14 height 14
checkbox input "true"
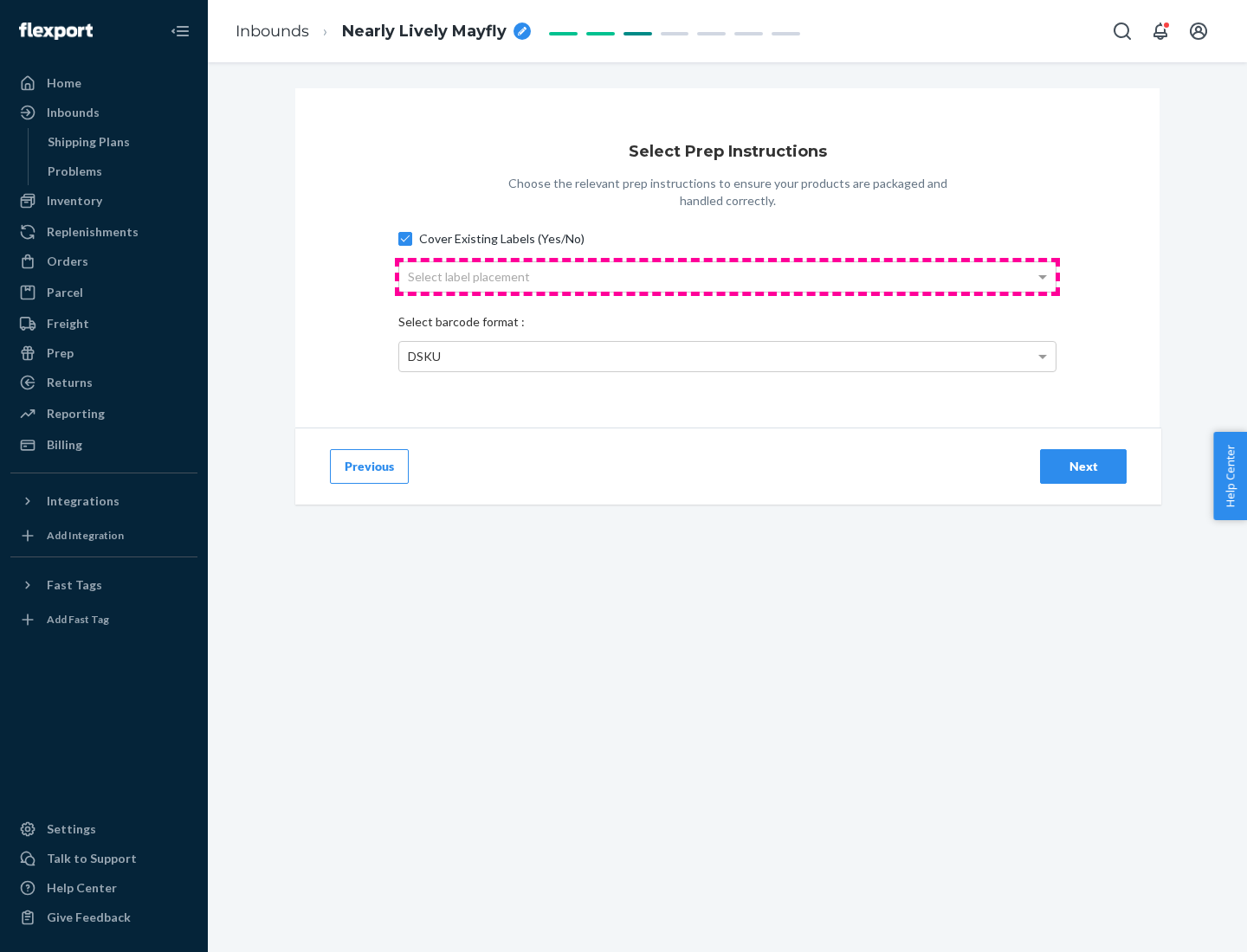
click at [727, 277] on div "Select label placement" at bounding box center [727, 277] width 656 height 29
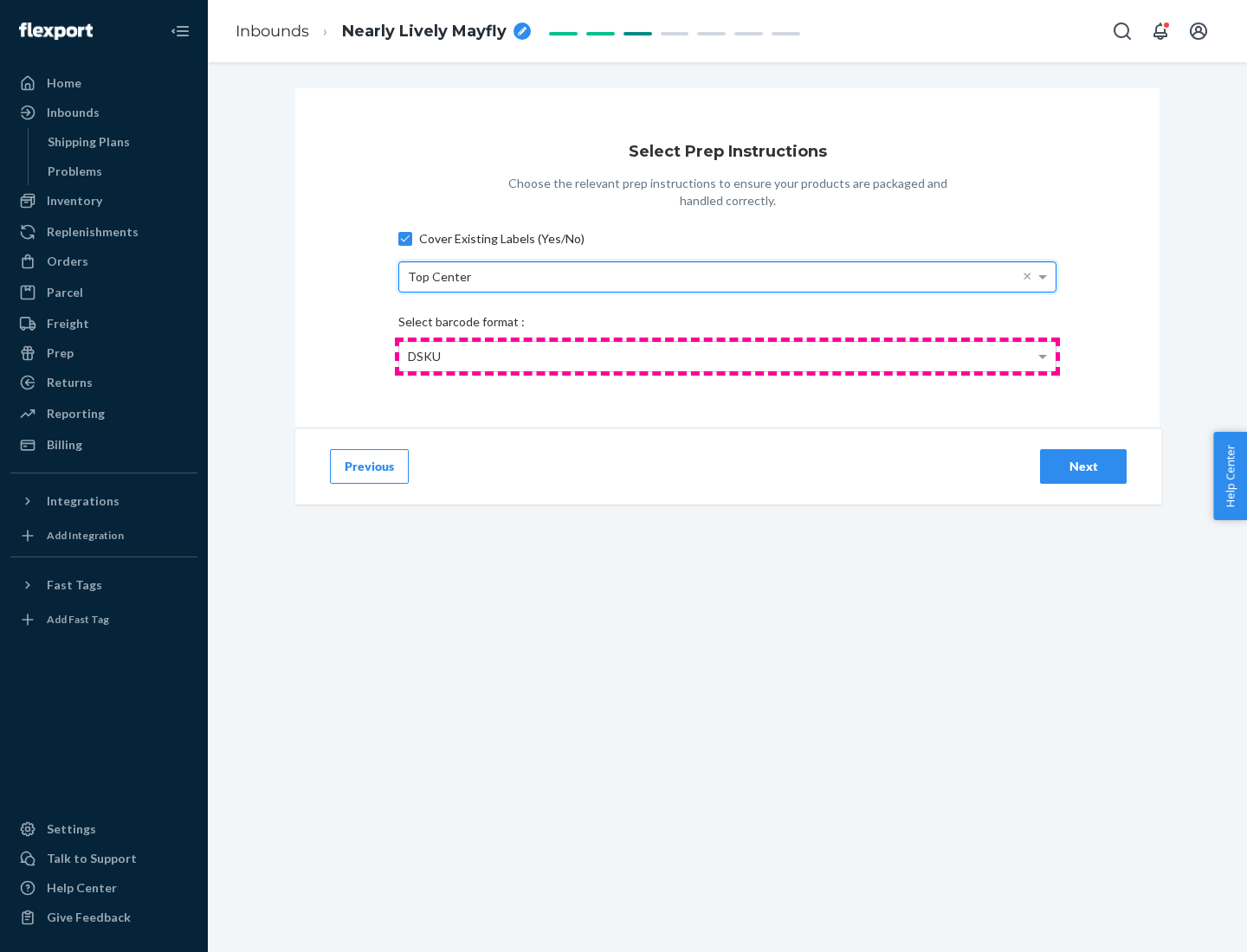
click at [727, 356] on div "DSKU" at bounding box center [727, 356] width 656 height 29
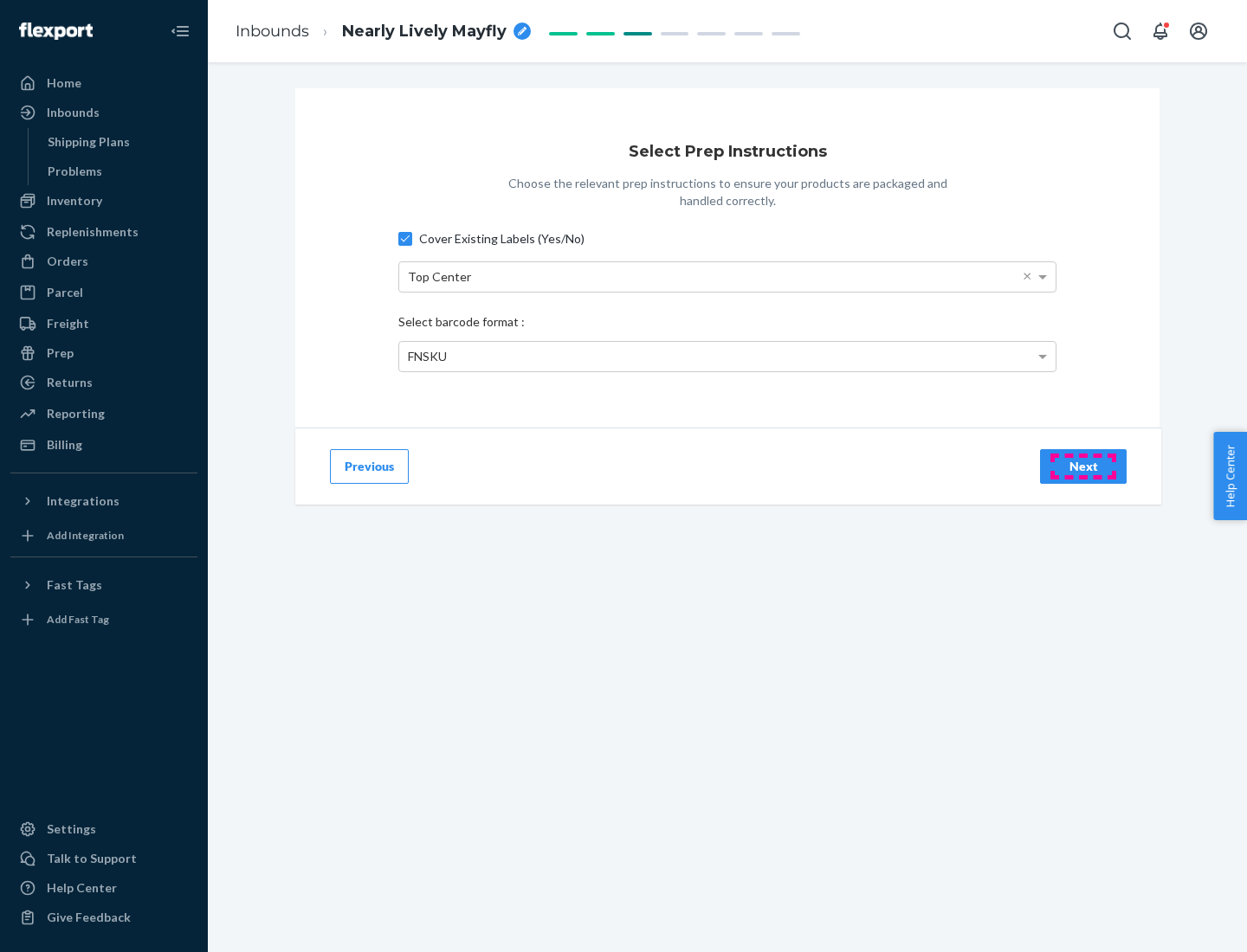
click at [1084, 466] on div "Next" at bounding box center [1084, 466] width 57 height 17
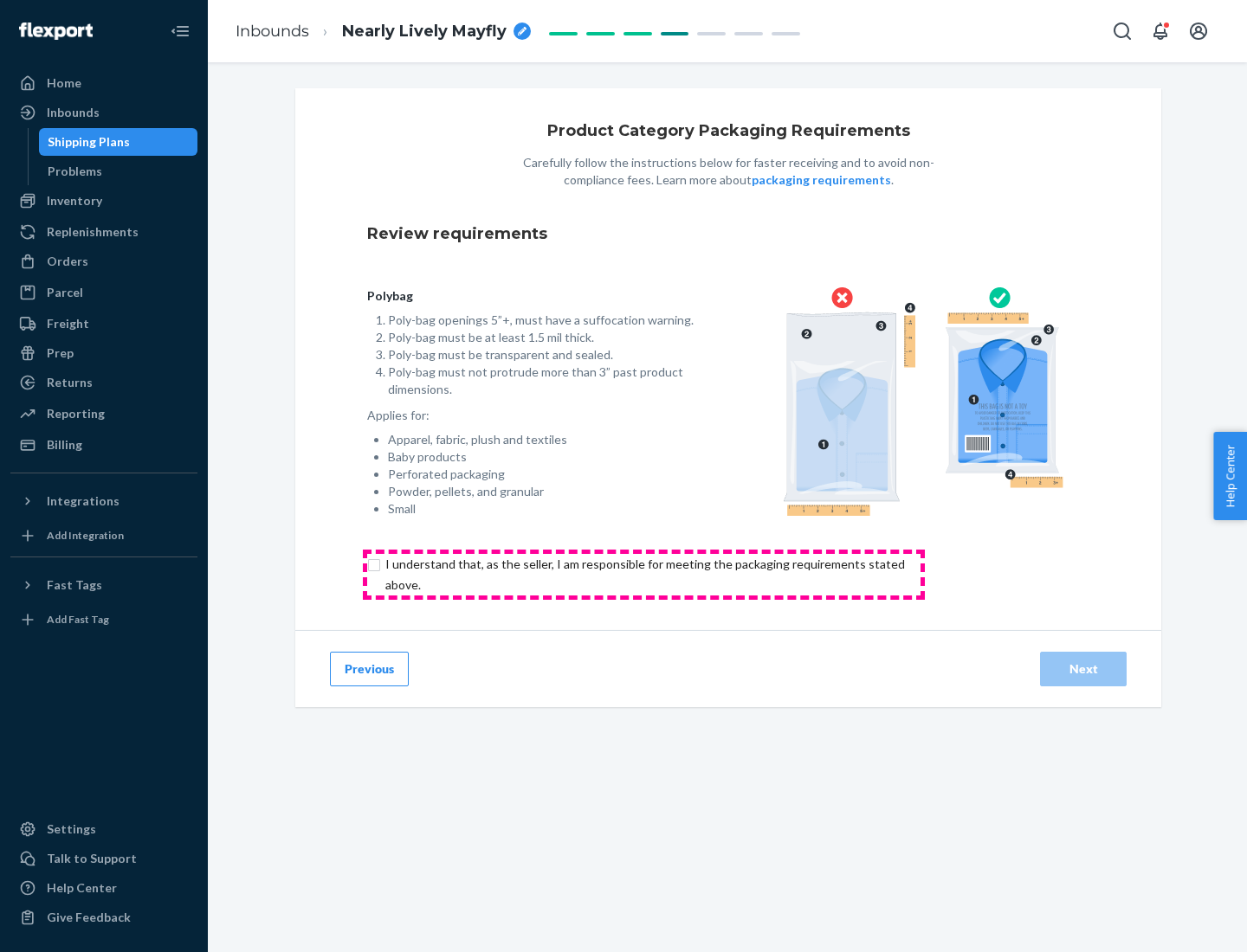
click at [644, 574] on input "checkbox" at bounding box center [654, 575] width 576 height 42
checkbox input "true"
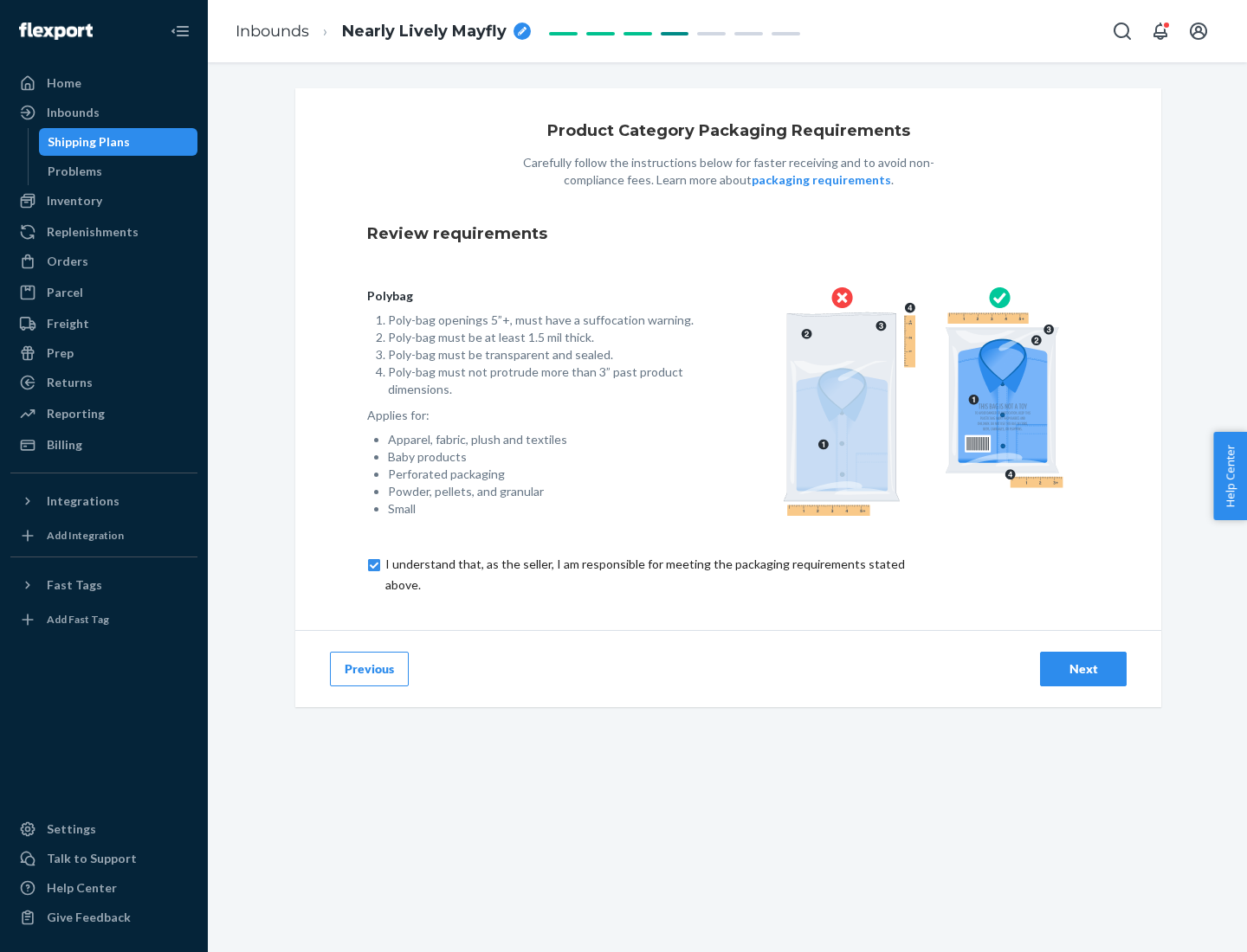
click at [1084, 668] on div "Next" at bounding box center [1084, 668] width 57 height 17
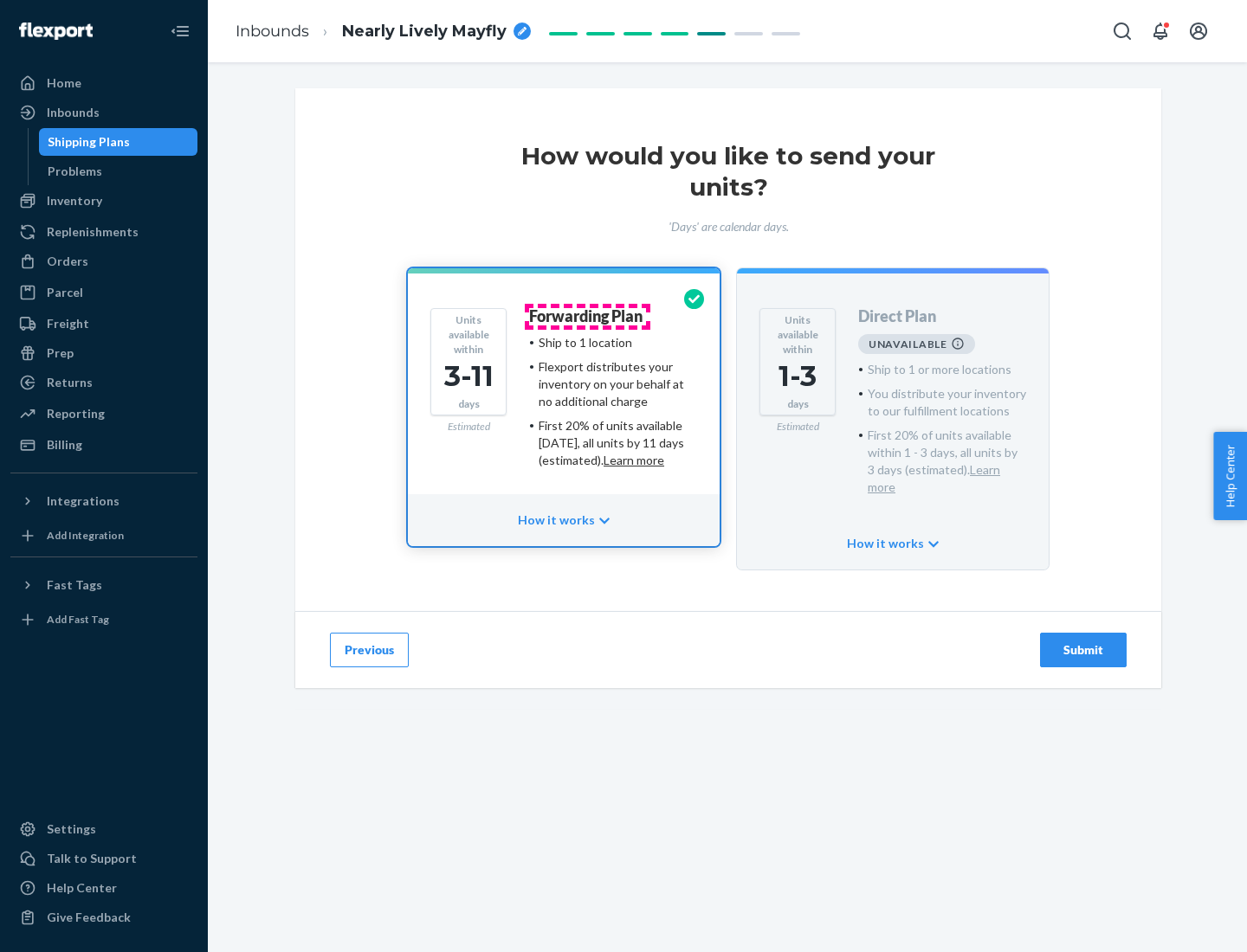
click at [587, 316] on h4 "Forwarding Plan" at bounding box center [586, 316] width 113 height 17
click at [1084, 642] on div "Submit" at bounding box center [1084, 650] width 57 height 17
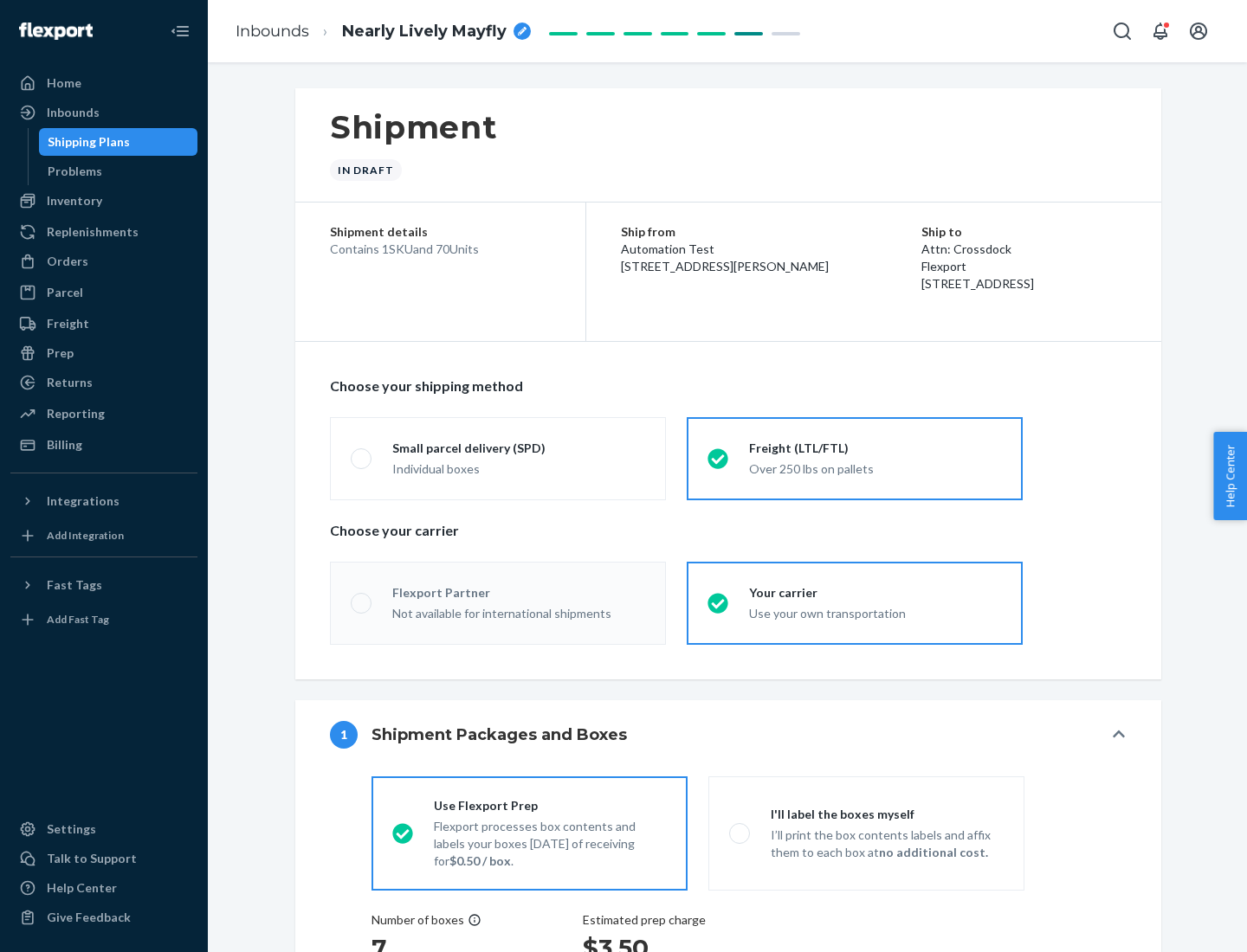
radio input "true"
radio input "false"
radio input "true"
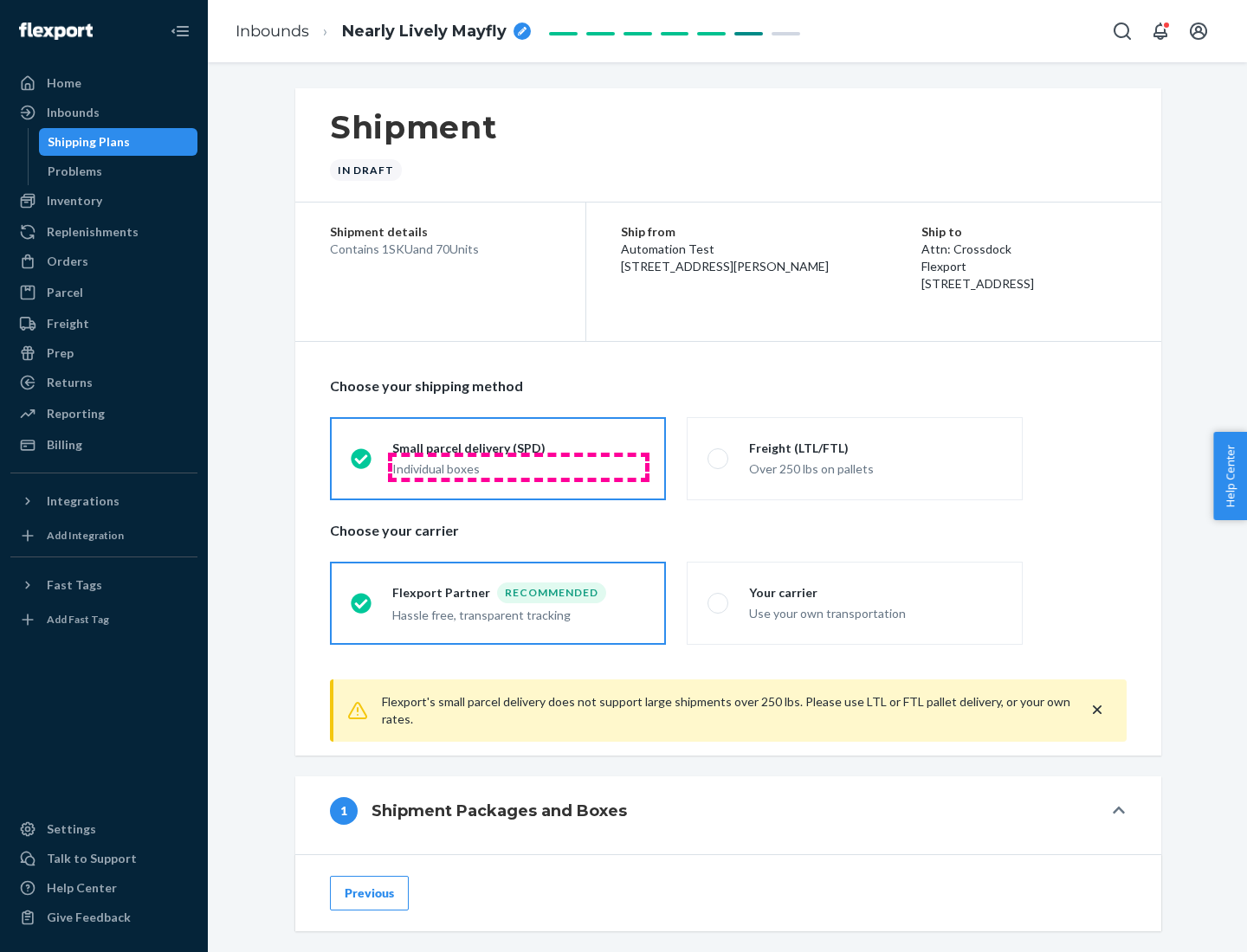
click at [519, 467] on div "Individual boxes" at bounding box center [519, 468] width 253 height 17
click at [362, 464] on input "Small parcel delivery (SPD) Individual boxes" at bounding box center [356, 458] width 12 height 12
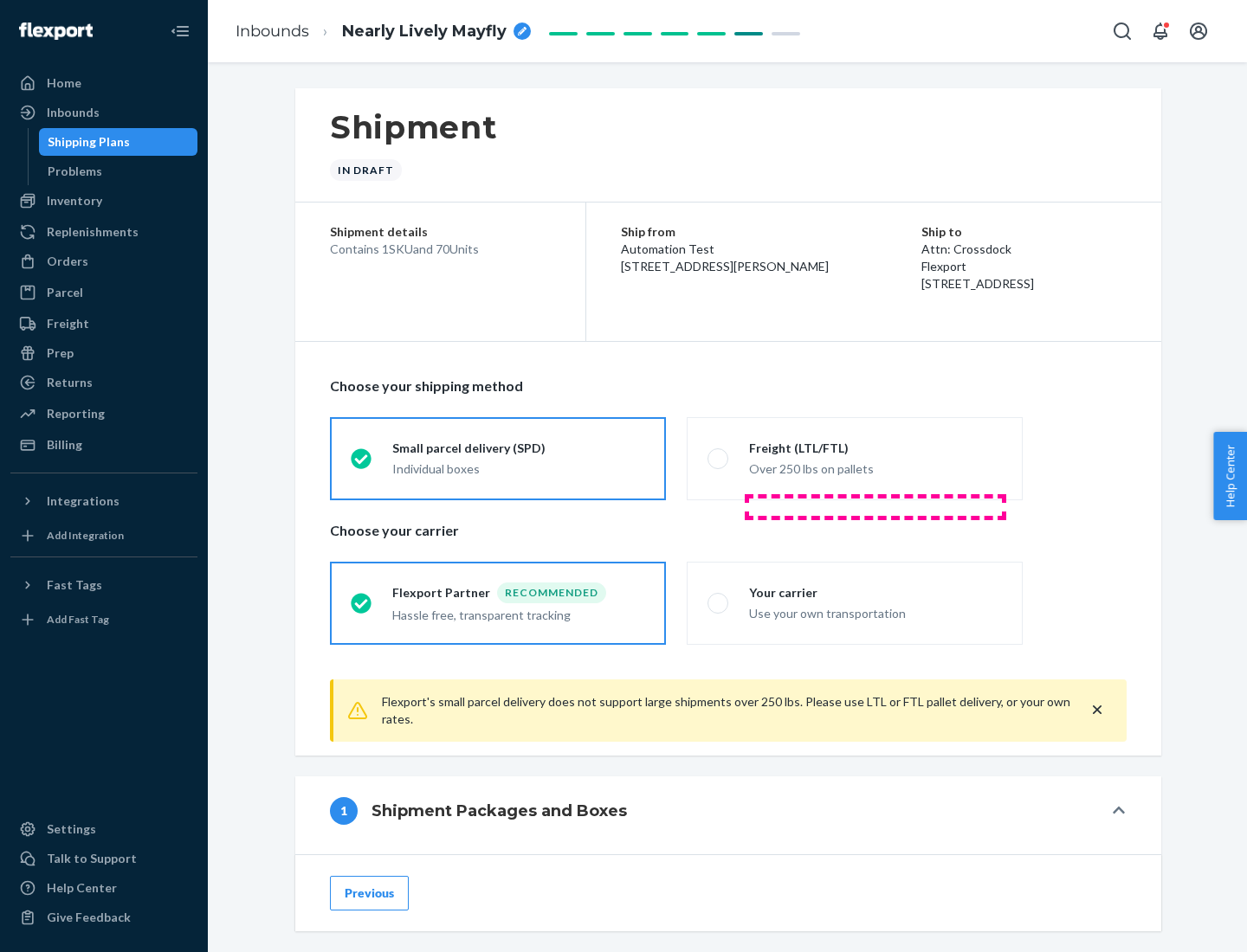
scroll to position [86, 0]
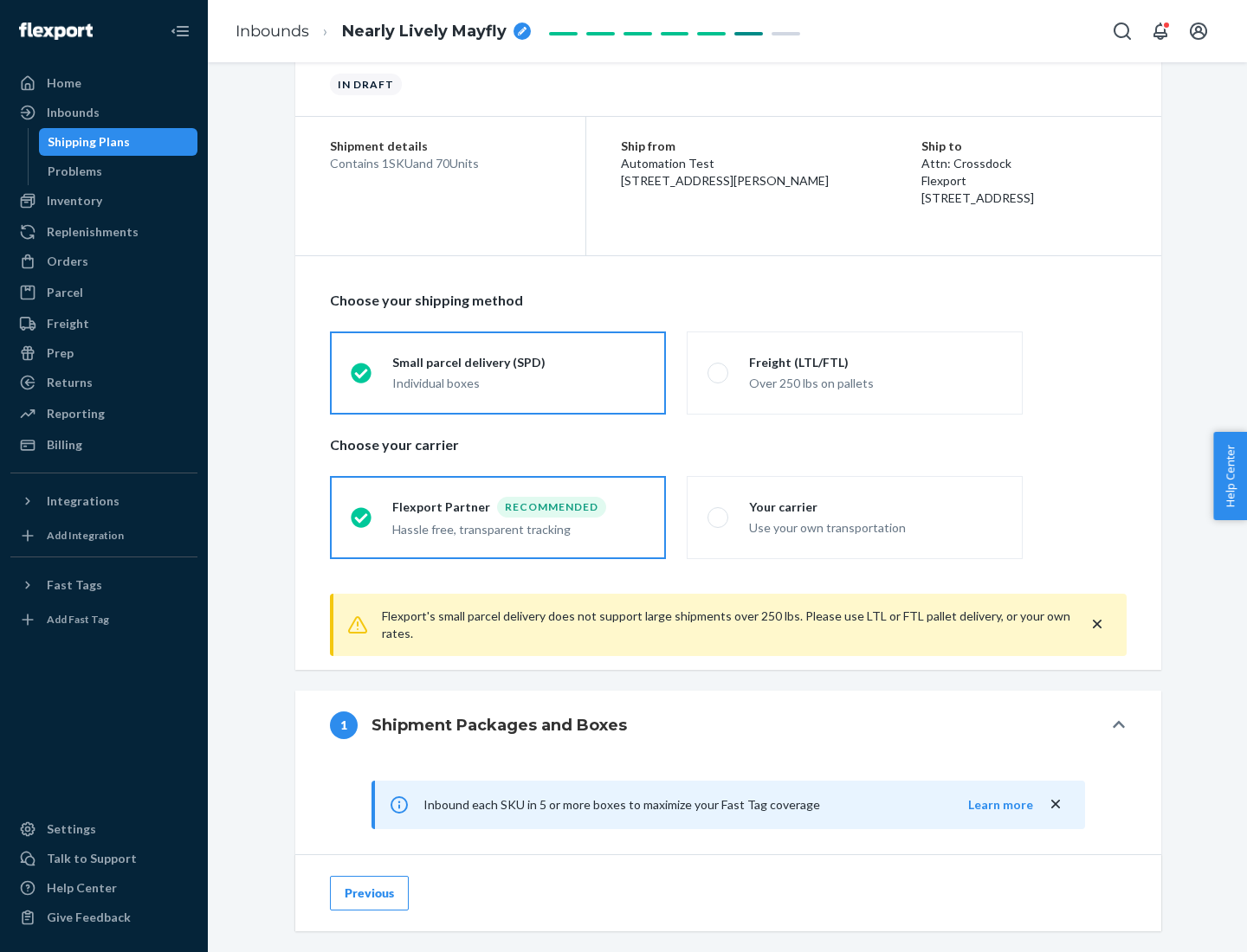
click at [876, 507] on div "Your carrier" at bounding box center [875, 507] width 253 height 17
click at [719, 511] on input "Your carrier Use your own transportation" at bounding box center [713, 517] width 12 height 12
radio input "true"
radio input "false"
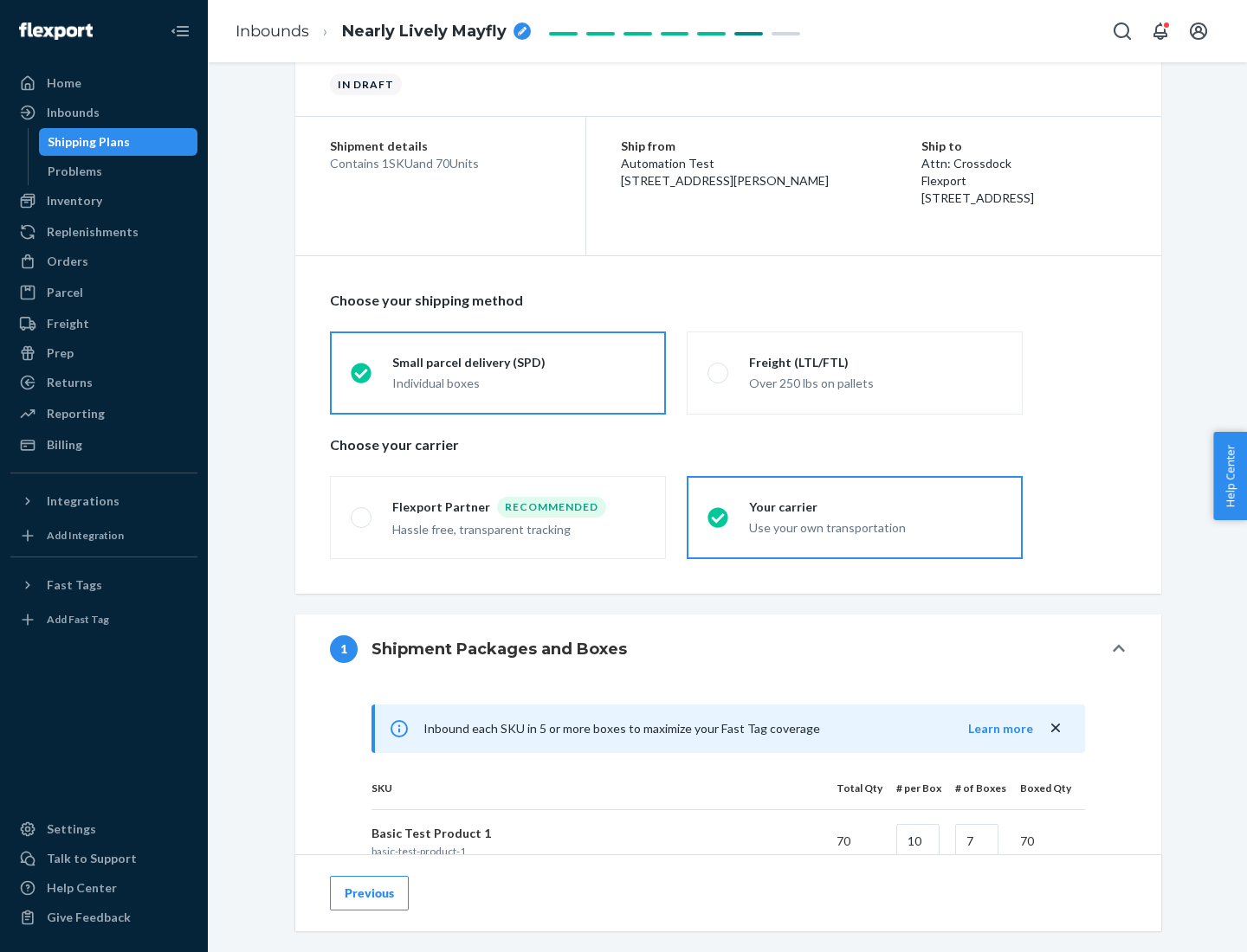
scroll to position [420, 0]
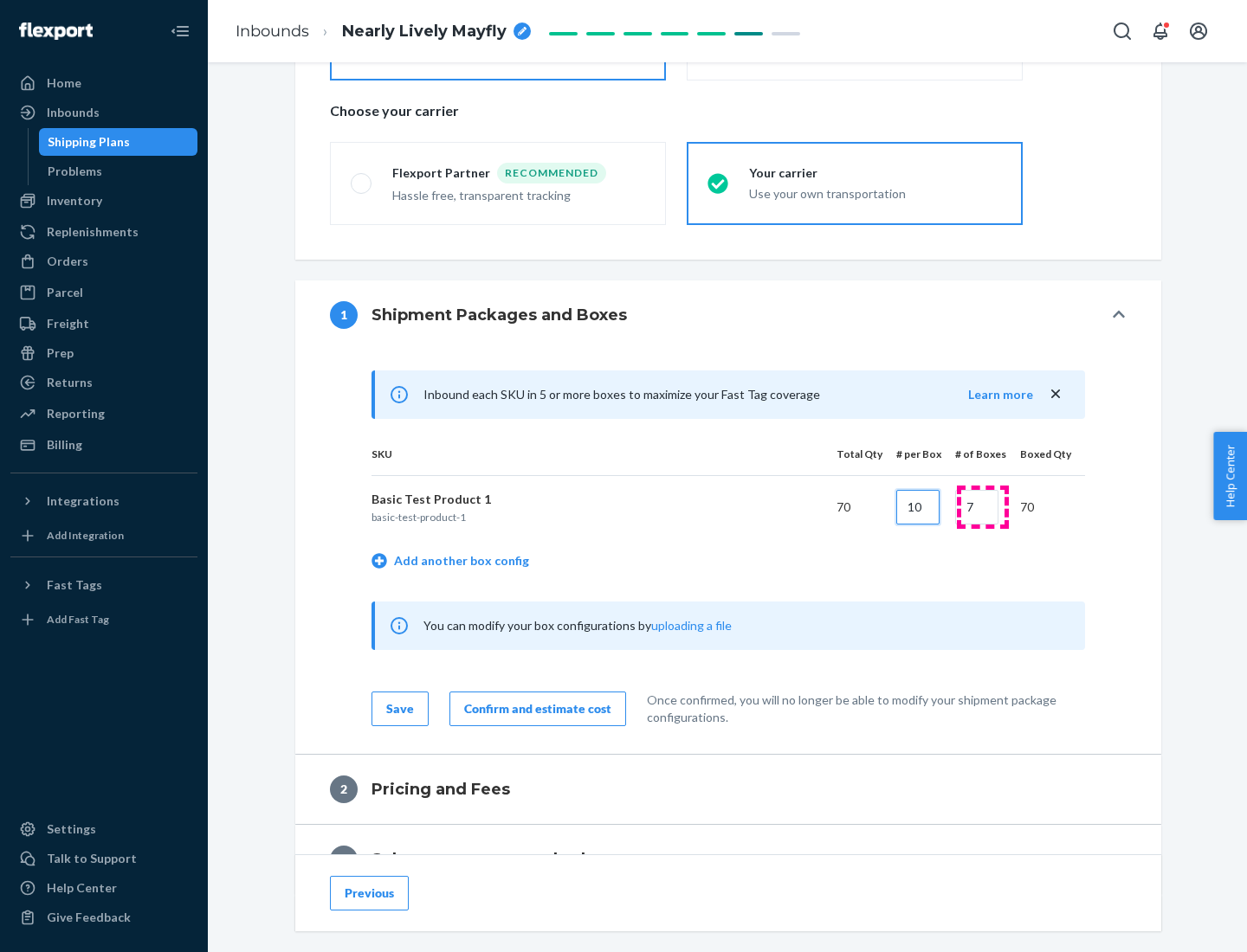
type input "10"
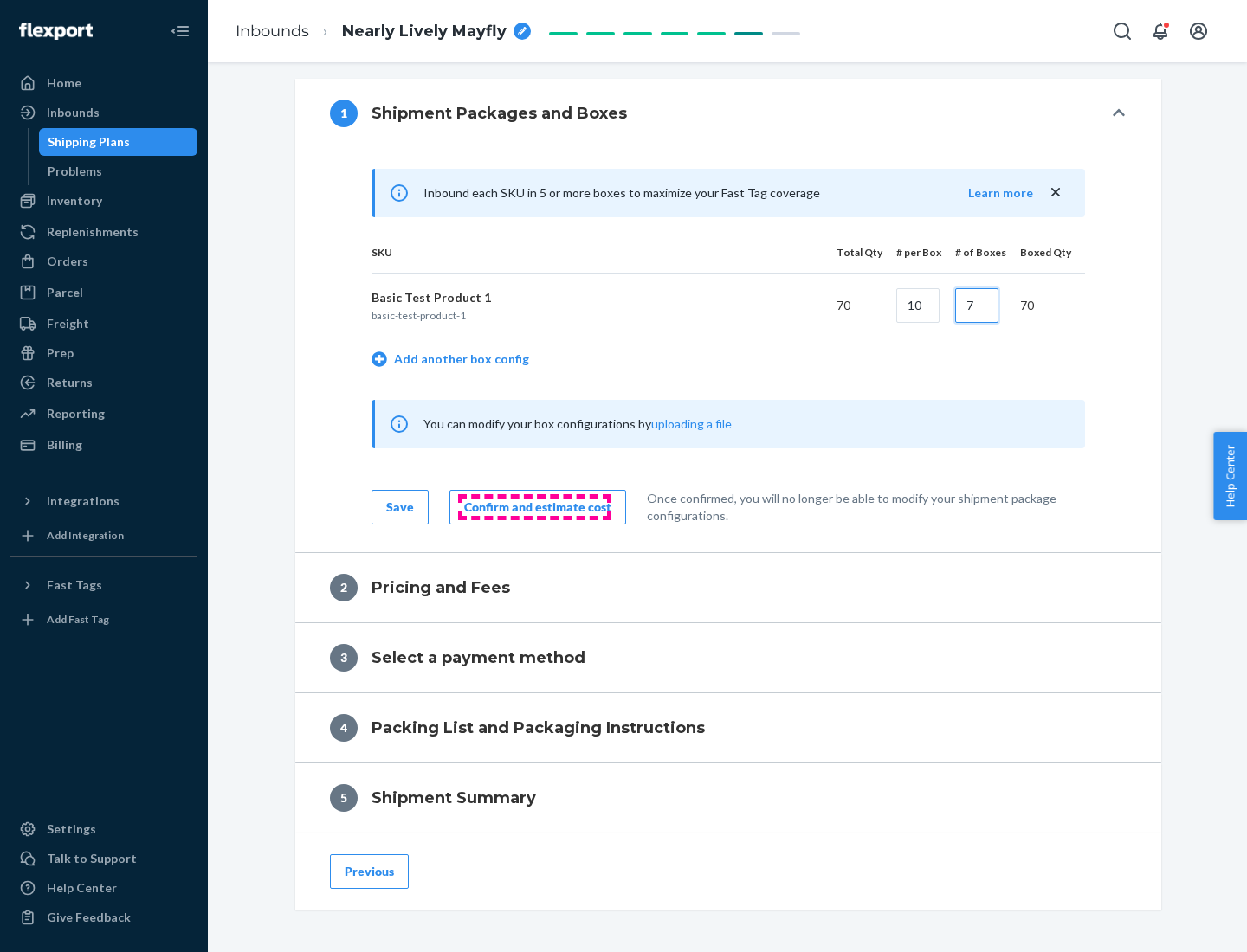
type input "7"
click at [535, 507] on div "Confirm and estimate cost" at bounding box center [537, 507] width 147 height 17
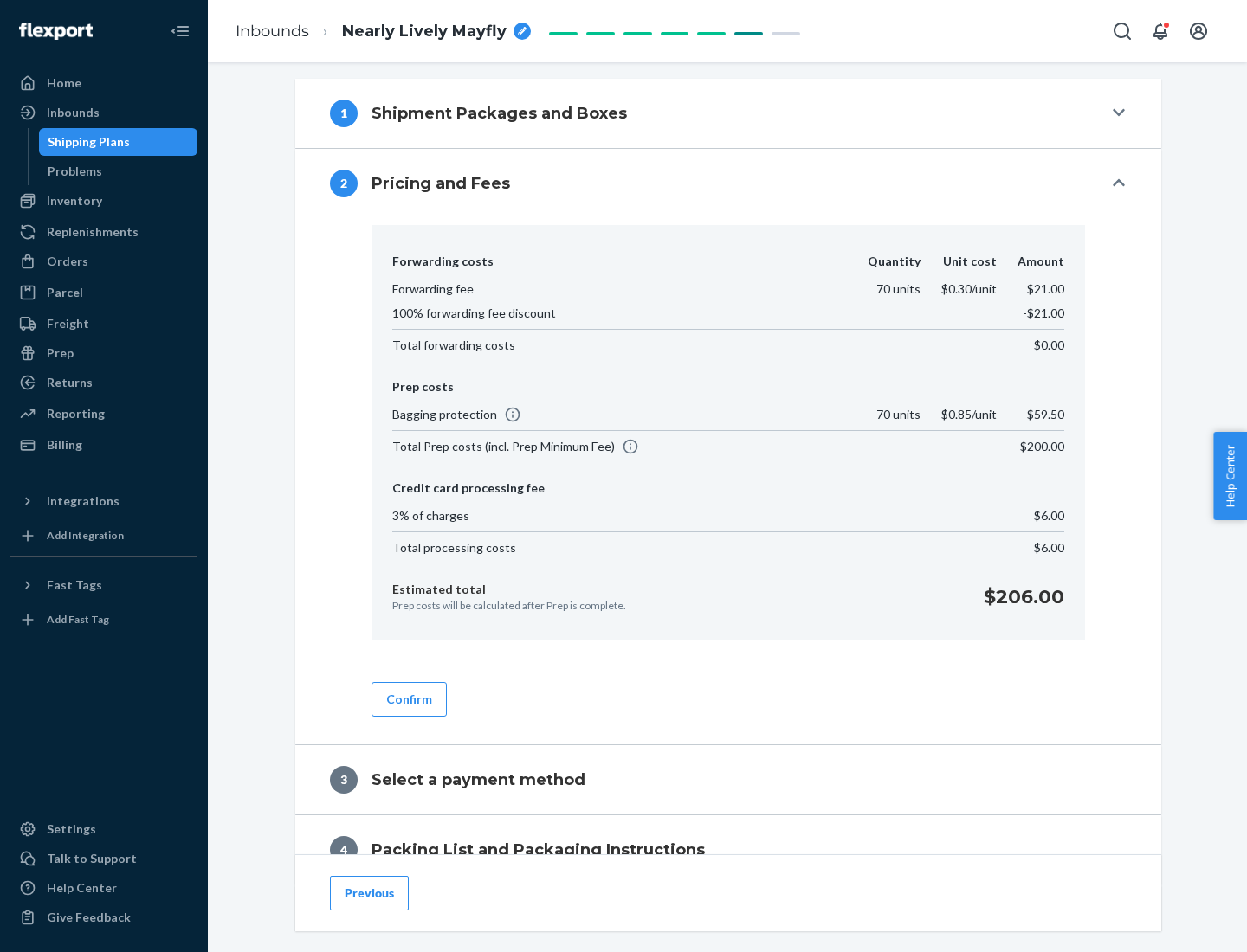
scroll to position [704, 0]
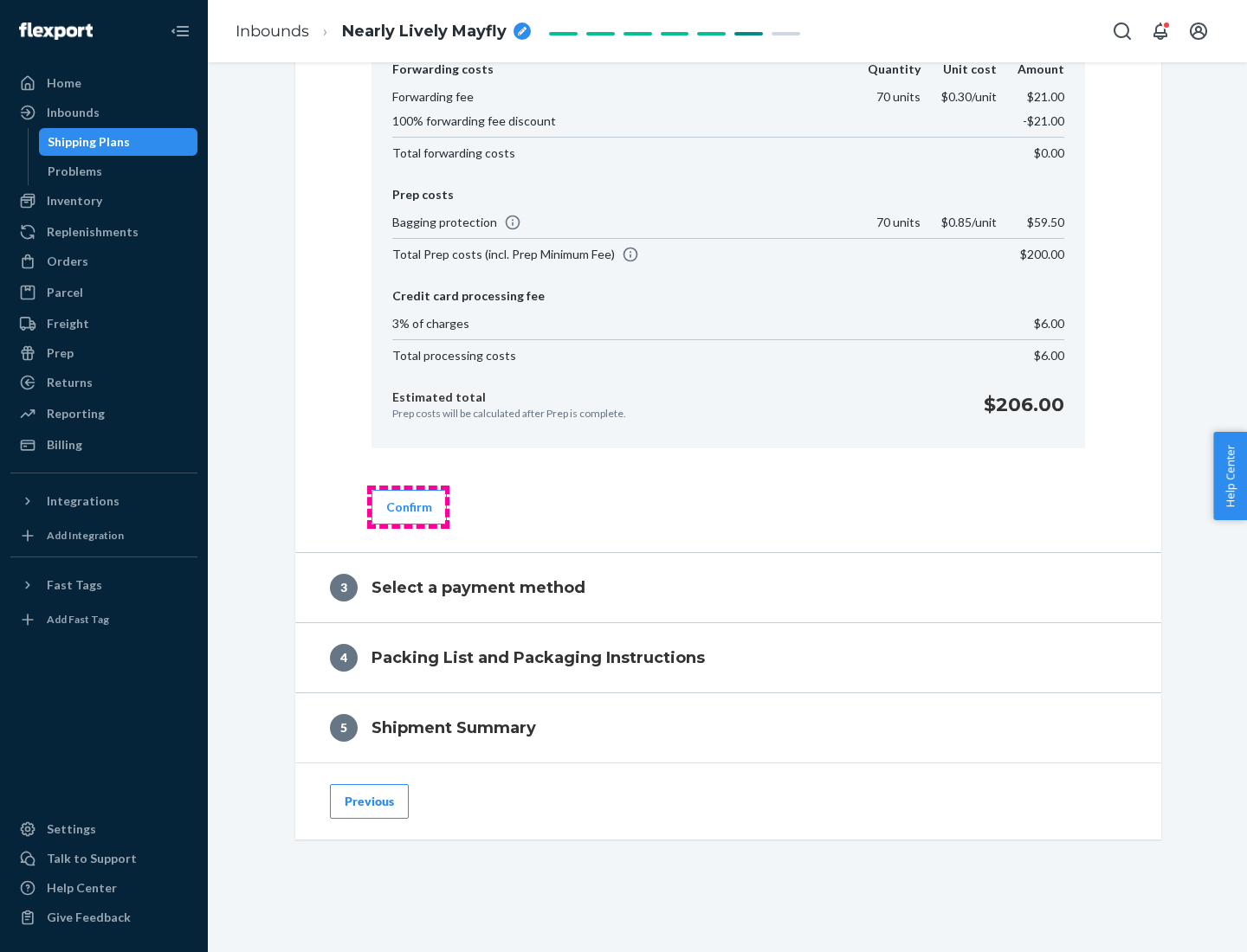
click at [408, 507] on button "Confirm" at bounding box center [409, 507] width 75 height 35
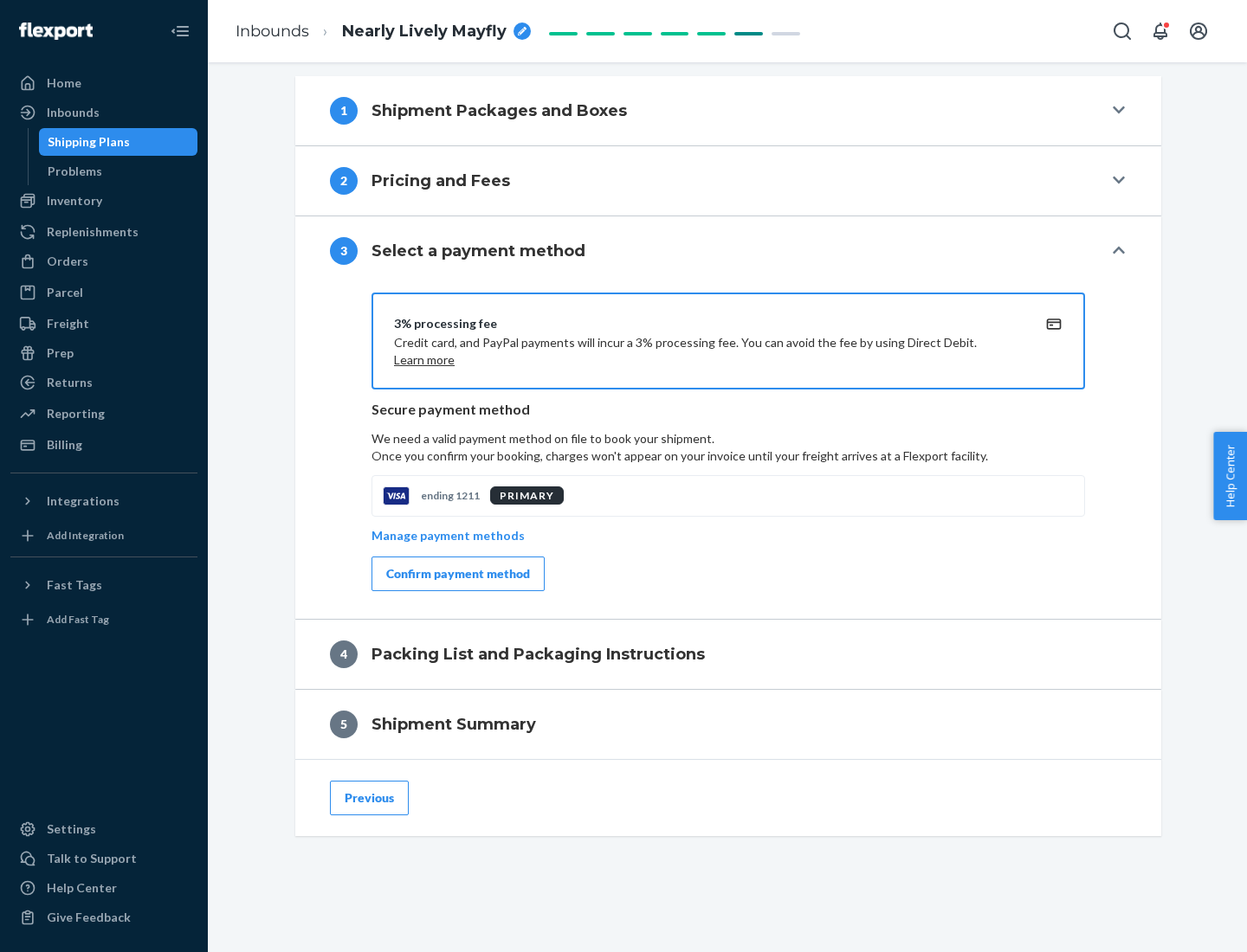
scroll to position [625, 0]
click at [456, 574] on div "Confirm payment method" at bounding box center [458, 574] width 144 height 17
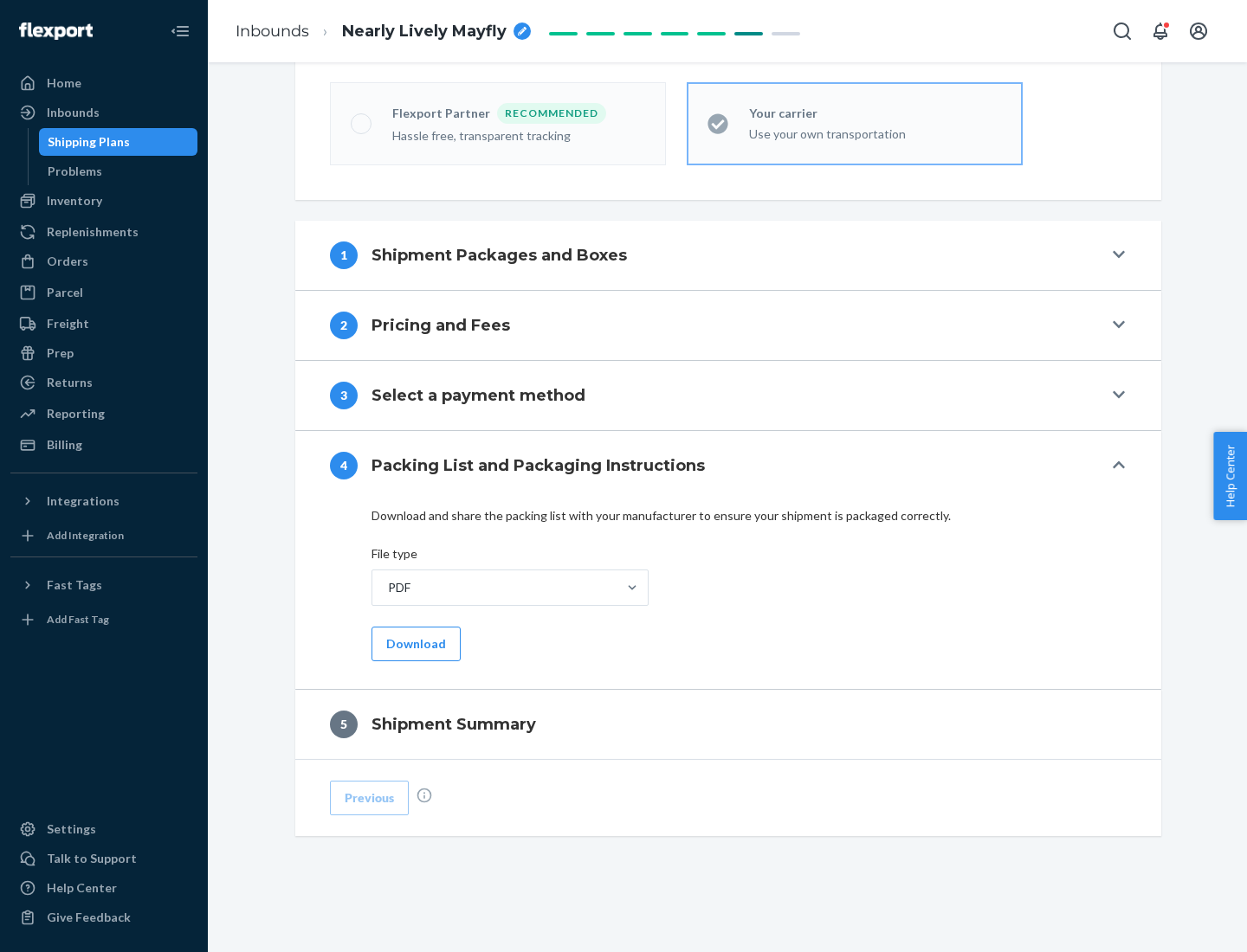
scroll to position [480, 0]
click at [414, 643] on button "Download" at bounding box center [416, 643] width 89 height 35
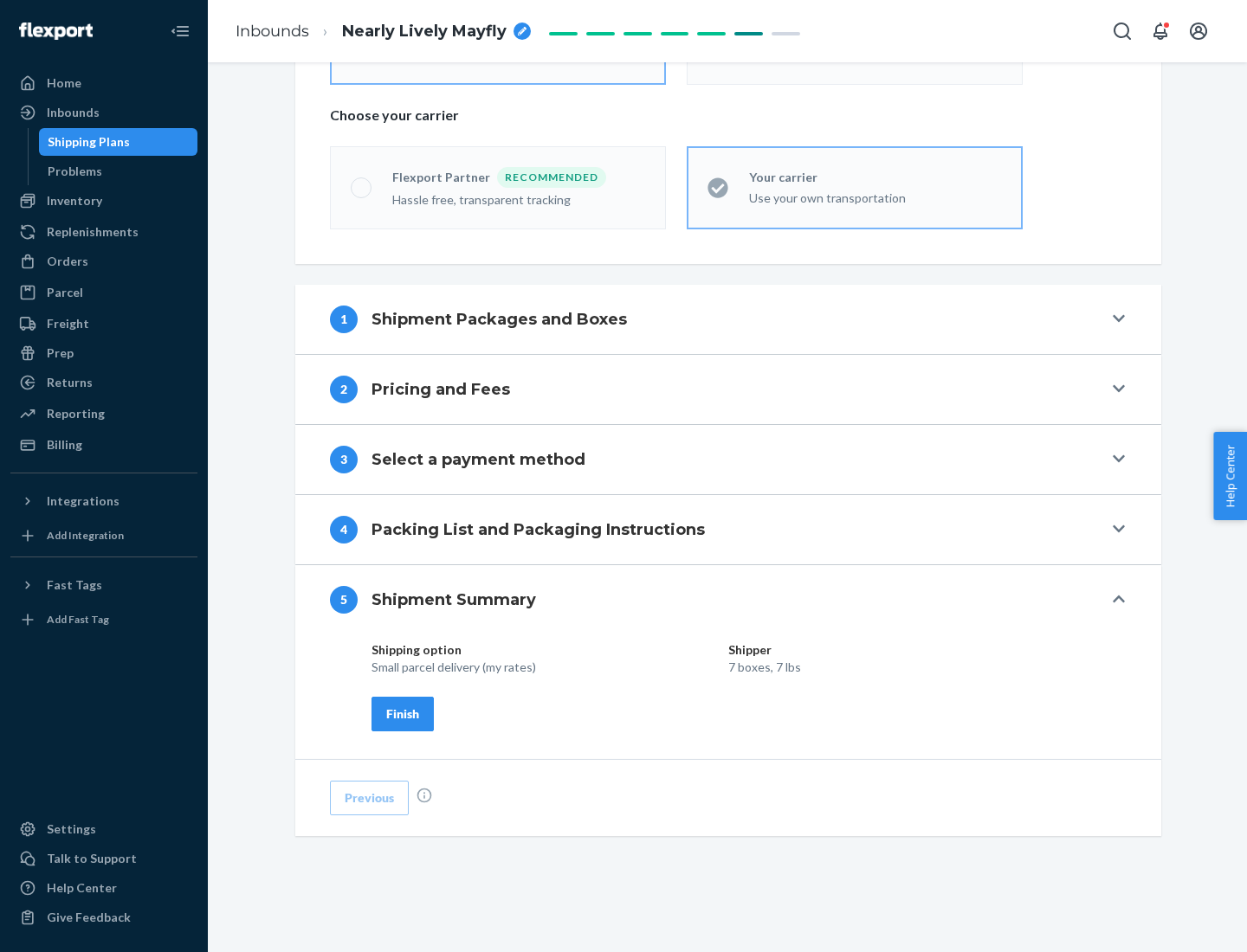
scroll to position [416, 0]
